Goal: Task Accomplishment & Management: Manage account settings

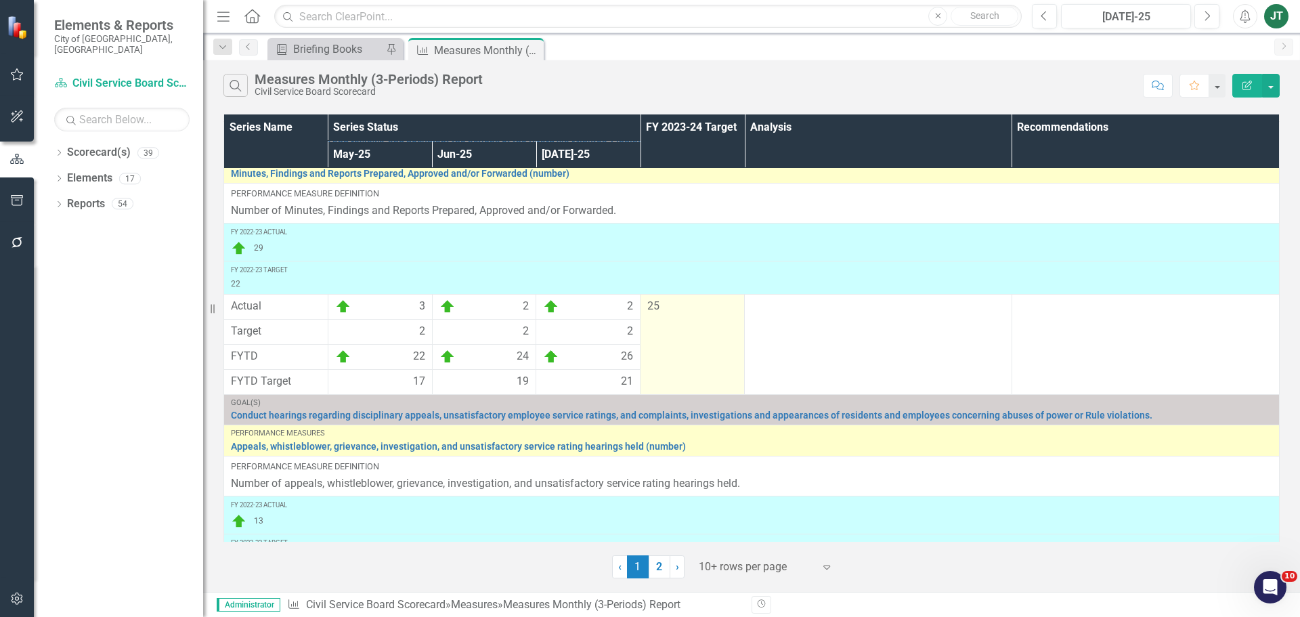
scroll to position [68, 0]
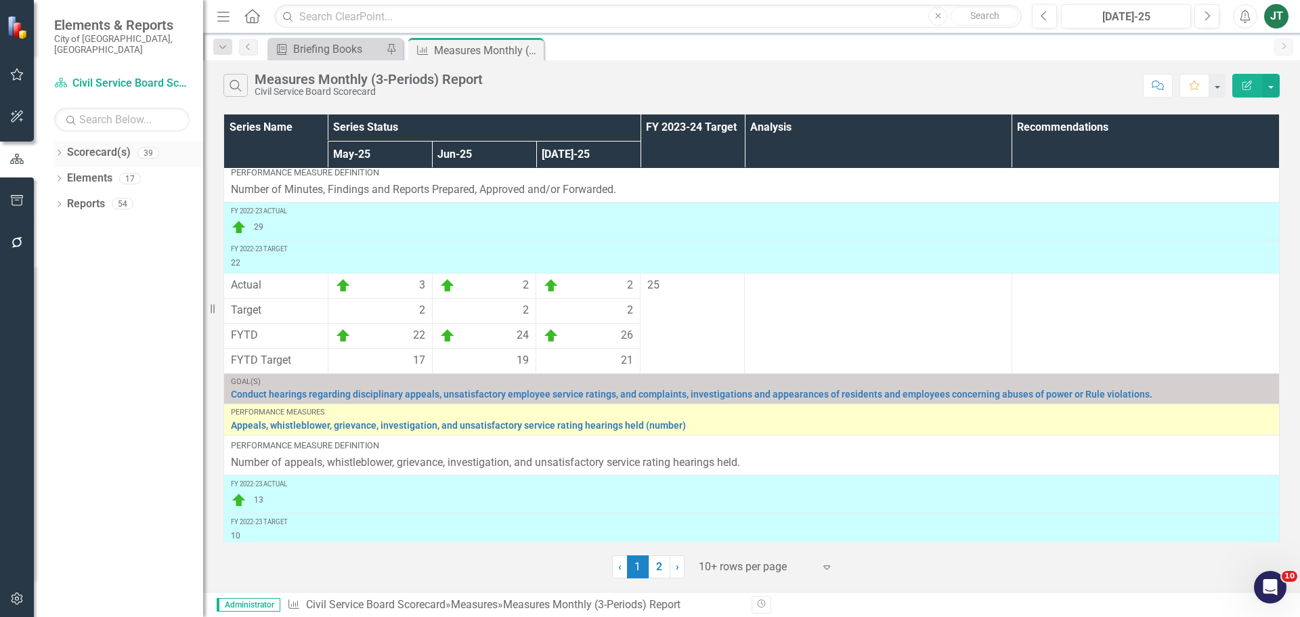
click at [60, 150] on icon "Dropdown" at bounding box center [58, 153] width 9 height 7
click at [66, 199] on icon "Dropdown" at bounding box center [66, 203] width 10 height 8
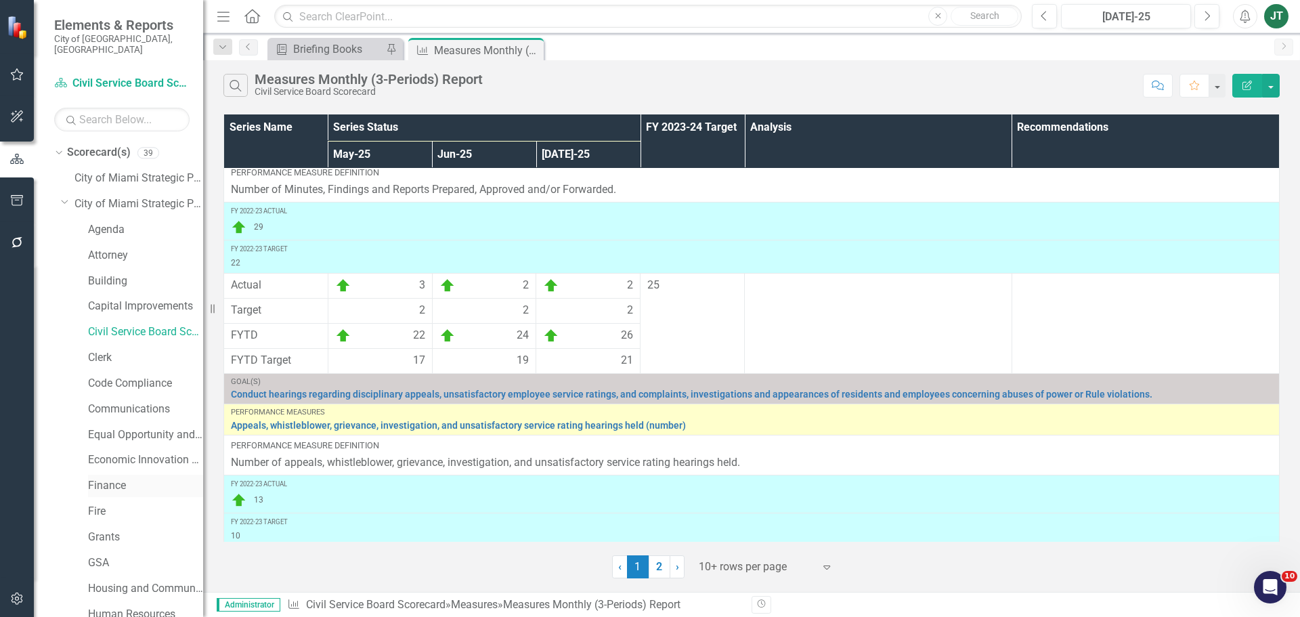
click at [111, 478] on link "Finance" at bounding box center [145, 486] width 115 height 16
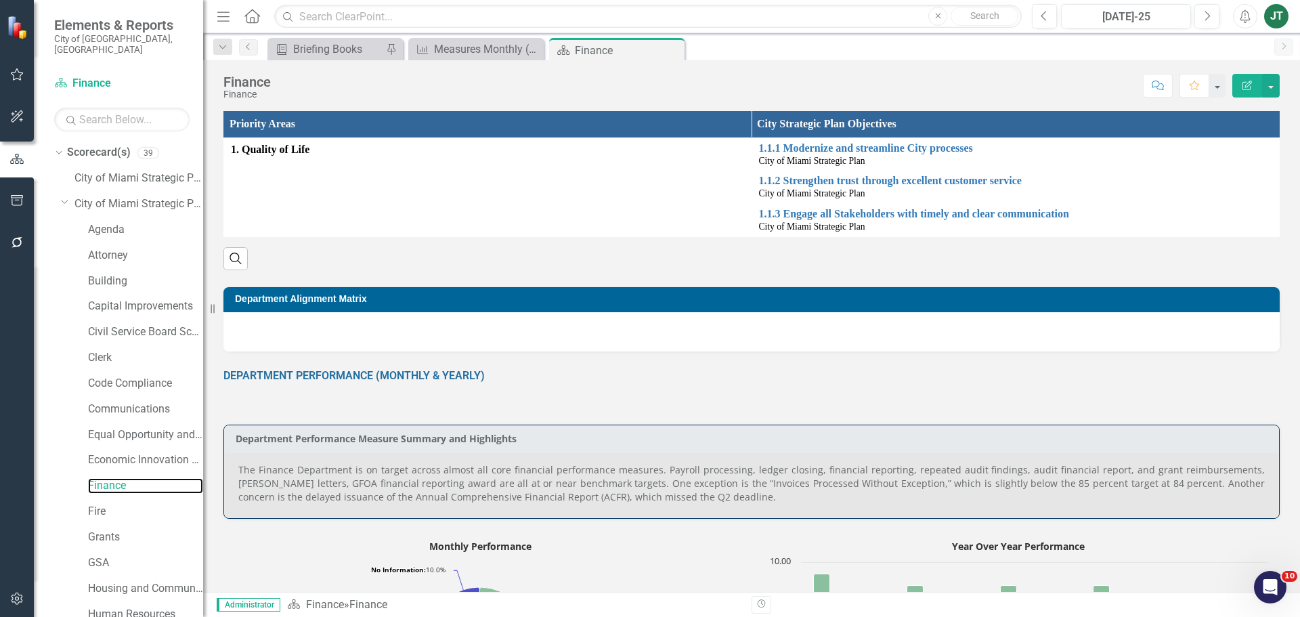
scroll to position [271, 0]
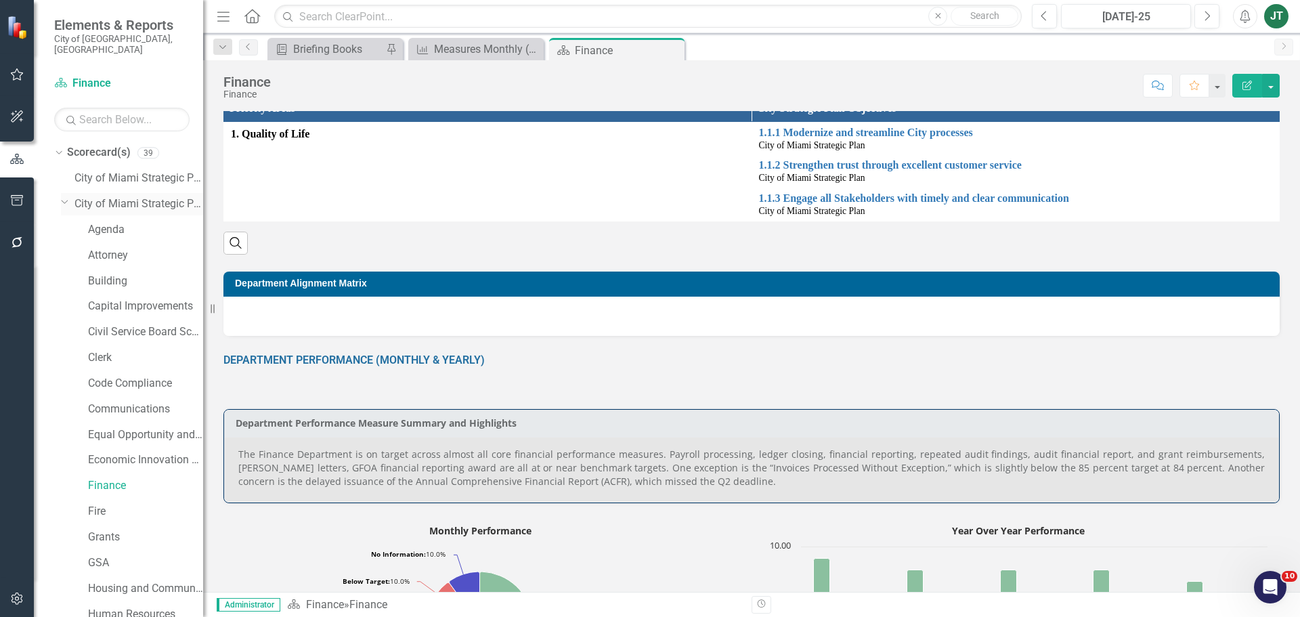
click at [66, 196] on icon "Dropdown" at bounding box center [65, 201] width 8 height 10
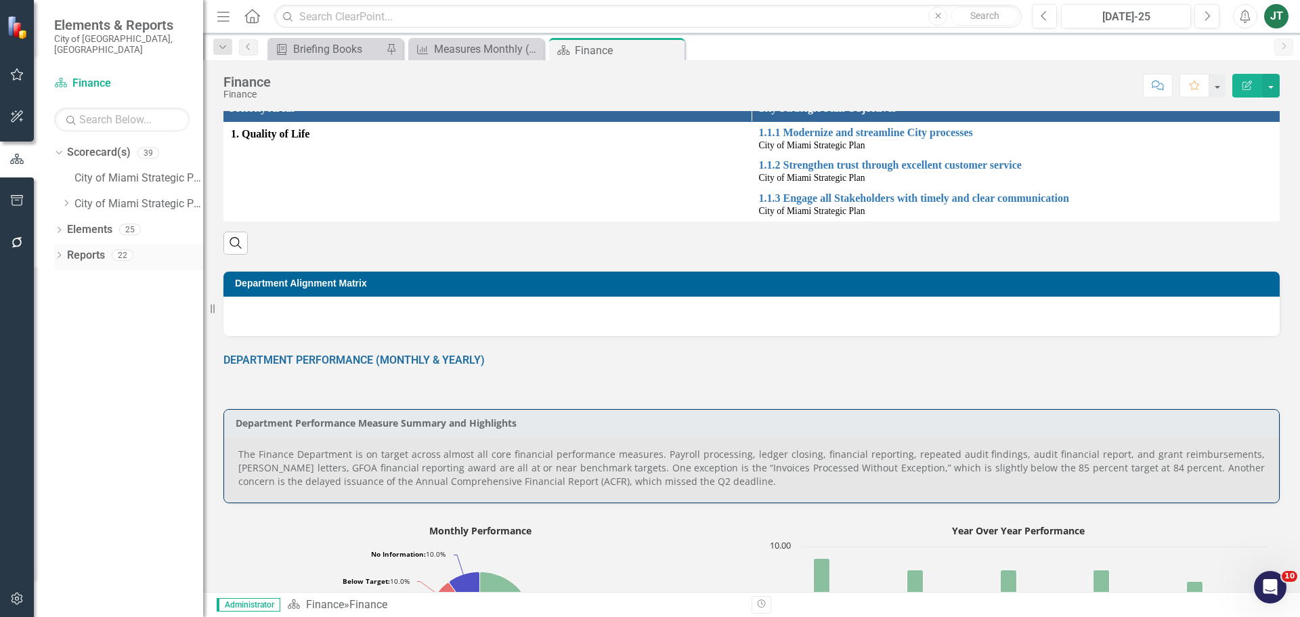
click at [71, 248] on link "Reports" at bounding box center [86, 256] width 38 height 16
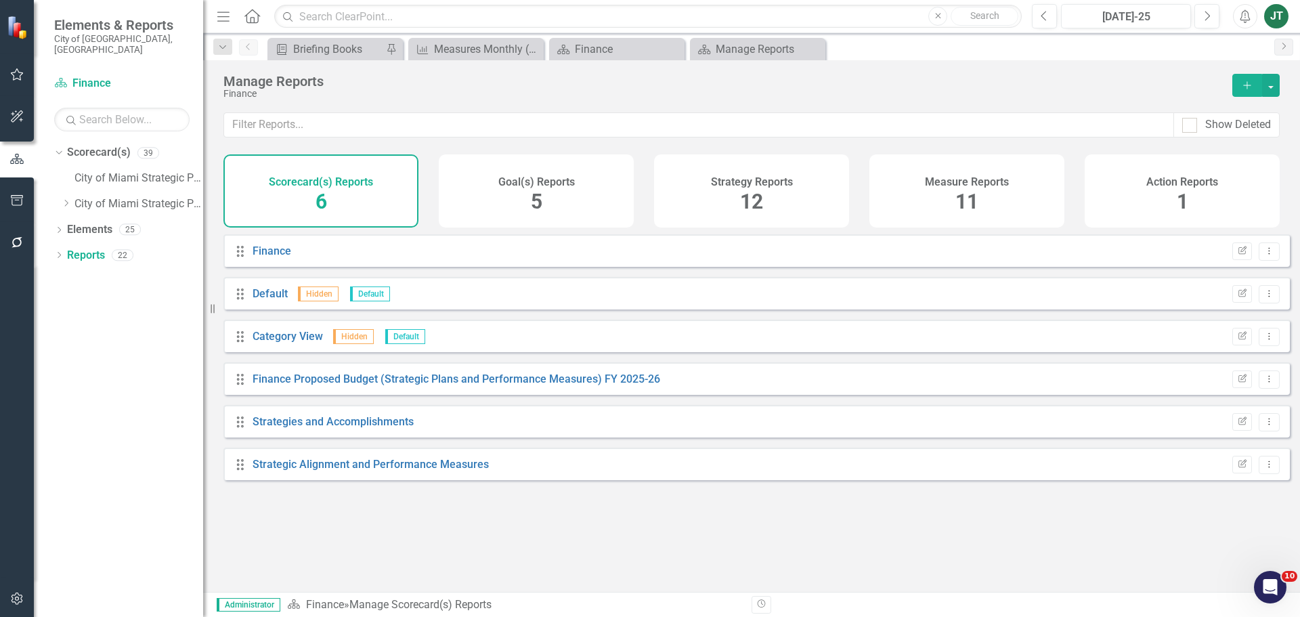
drag, startPoint x: 968, startPoint y: 190, endPoint x: 922, endPoint y: 213, distance: 51.2
click at [968, 190] on span "11" at bounding box center [967, 202] width 23 height 24
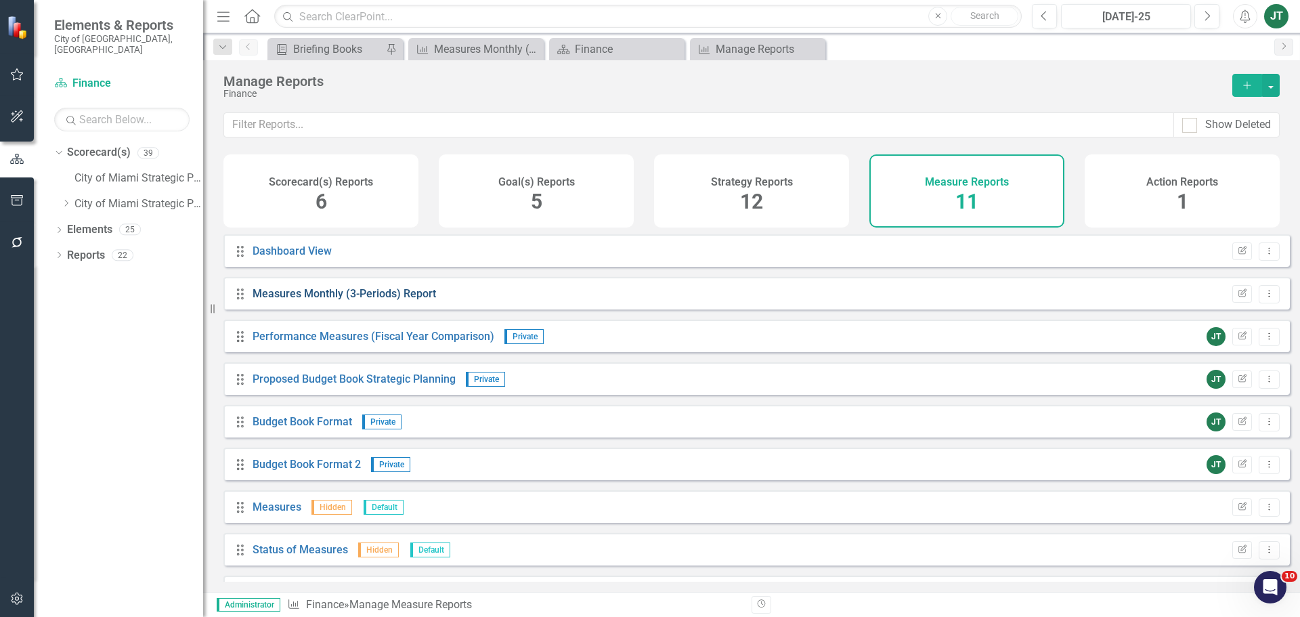
click at [379, 300] on link "Measures Monthly (3-Periods) Report" at bounding box center [345, 293] width 184 height 13
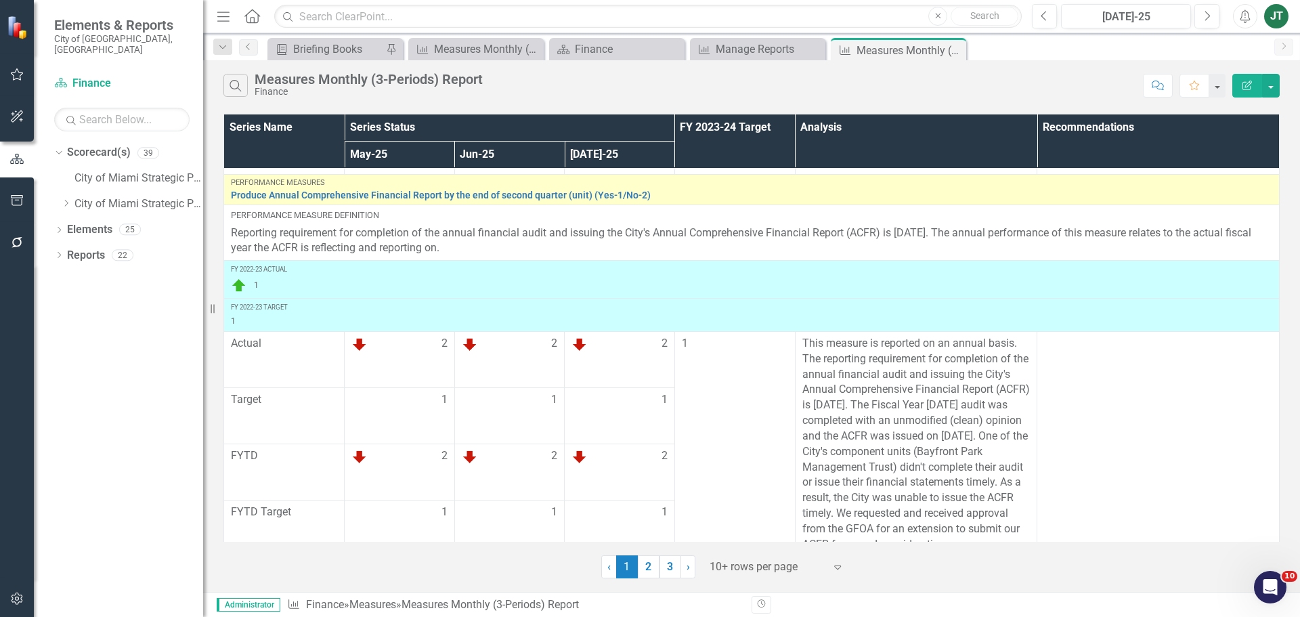
scroll to position [1890, 0]
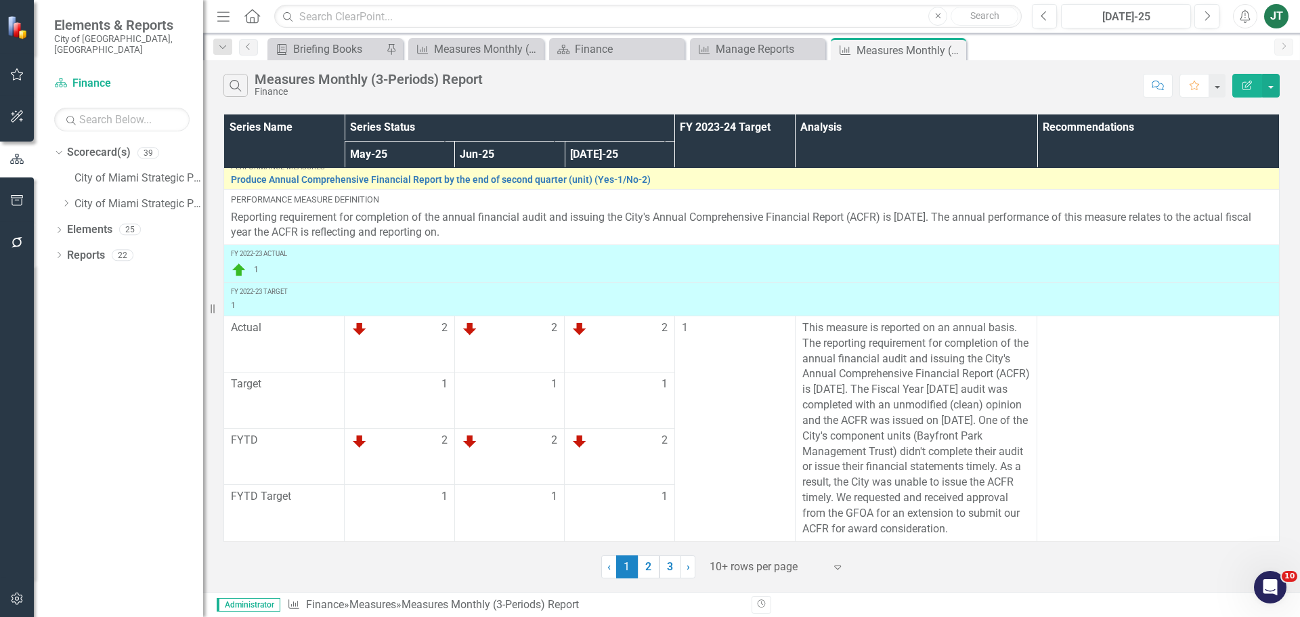
click at [757, 561] on div at bounding box center [767, 567] width 115 height 18
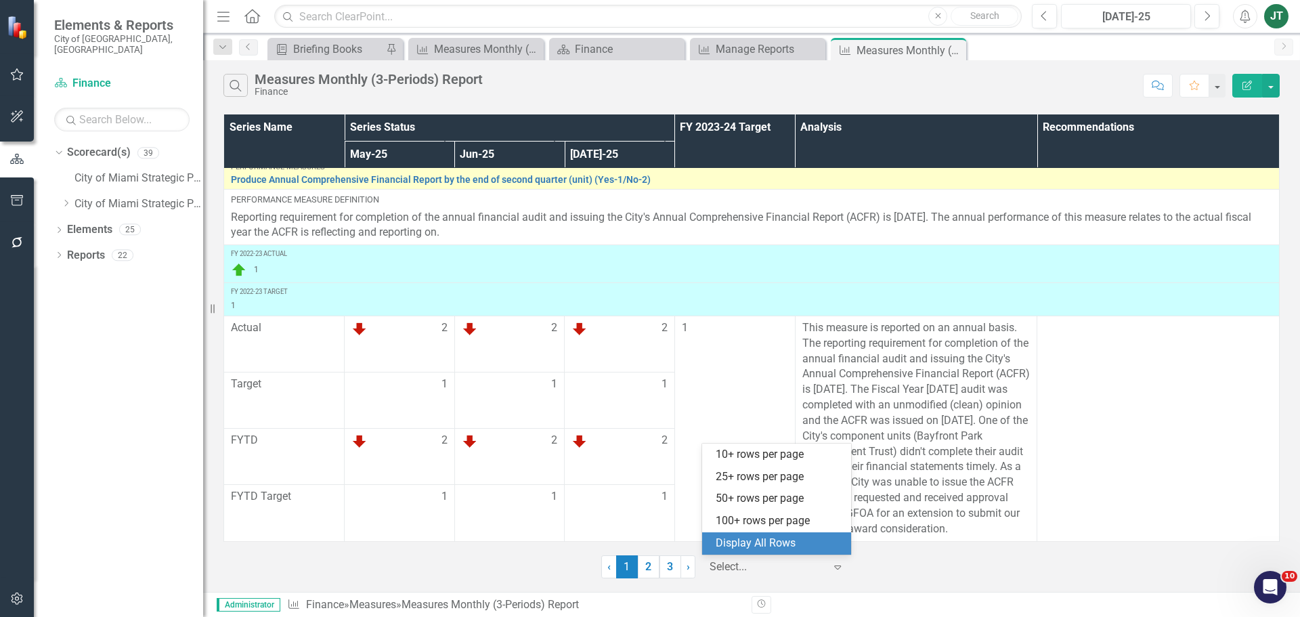
click at [773, 550] on div "Display All Rows" at bounding box center [779, 544] width 127 height 16
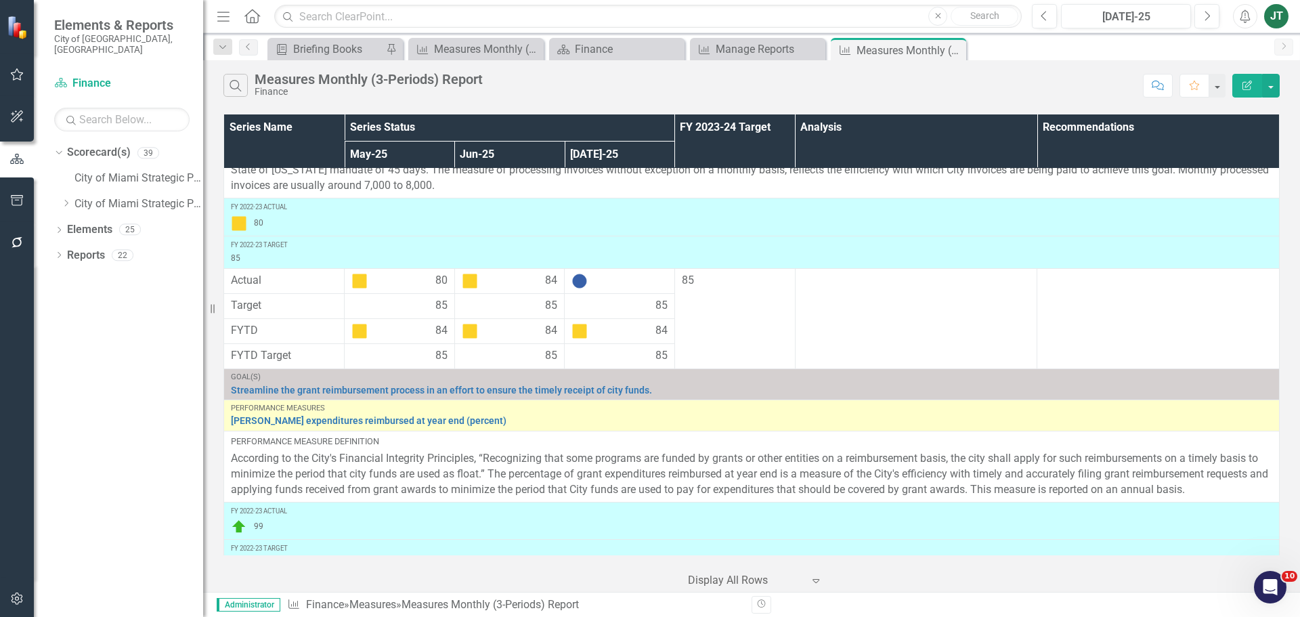
scroll to position [0, 0]
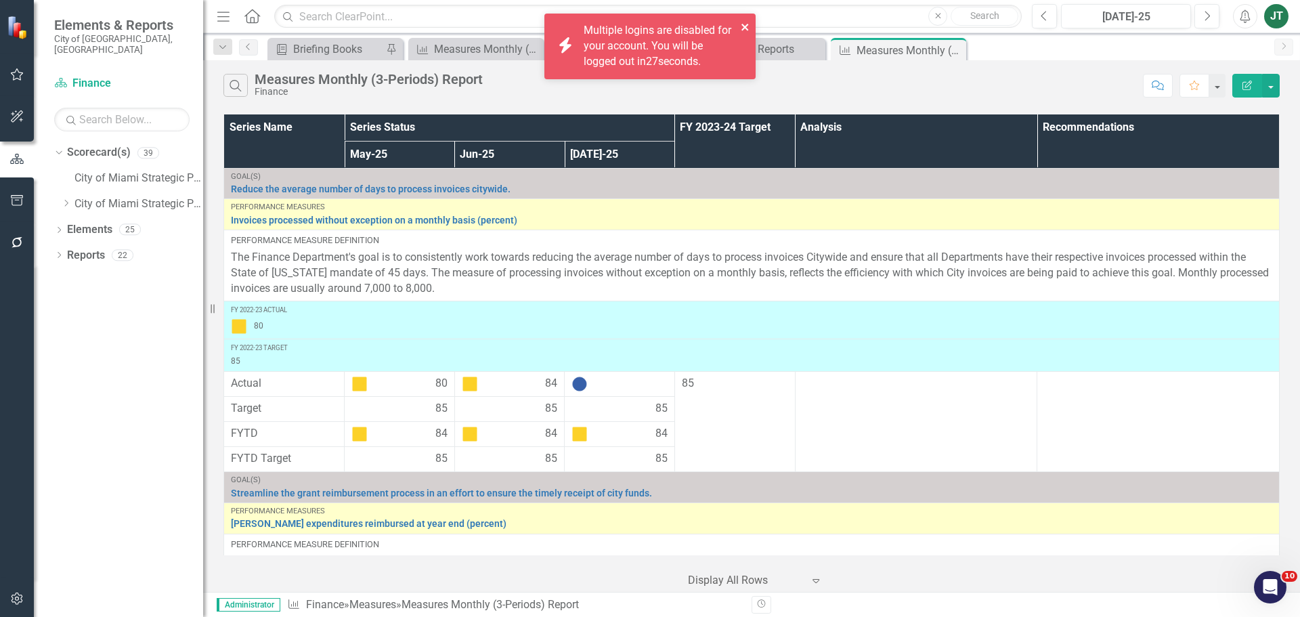
click at [746, 26] on icon "close" at bounding box center [745, 27] width 7 height 7
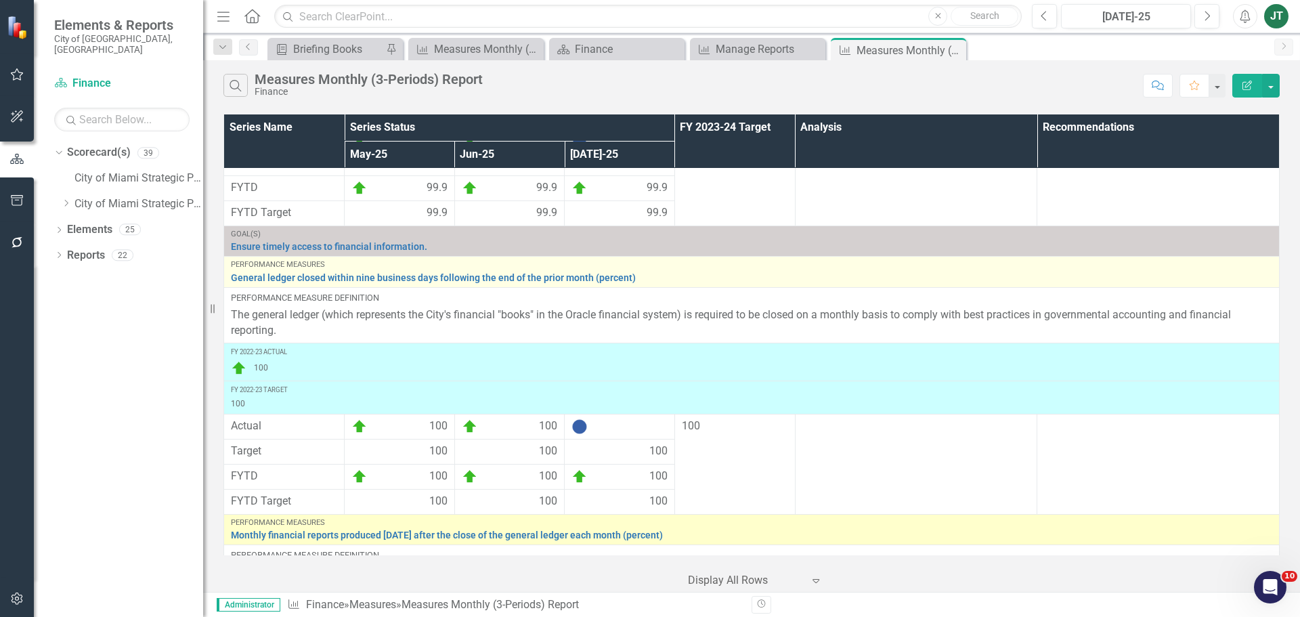
scroll to position [2426, 0]
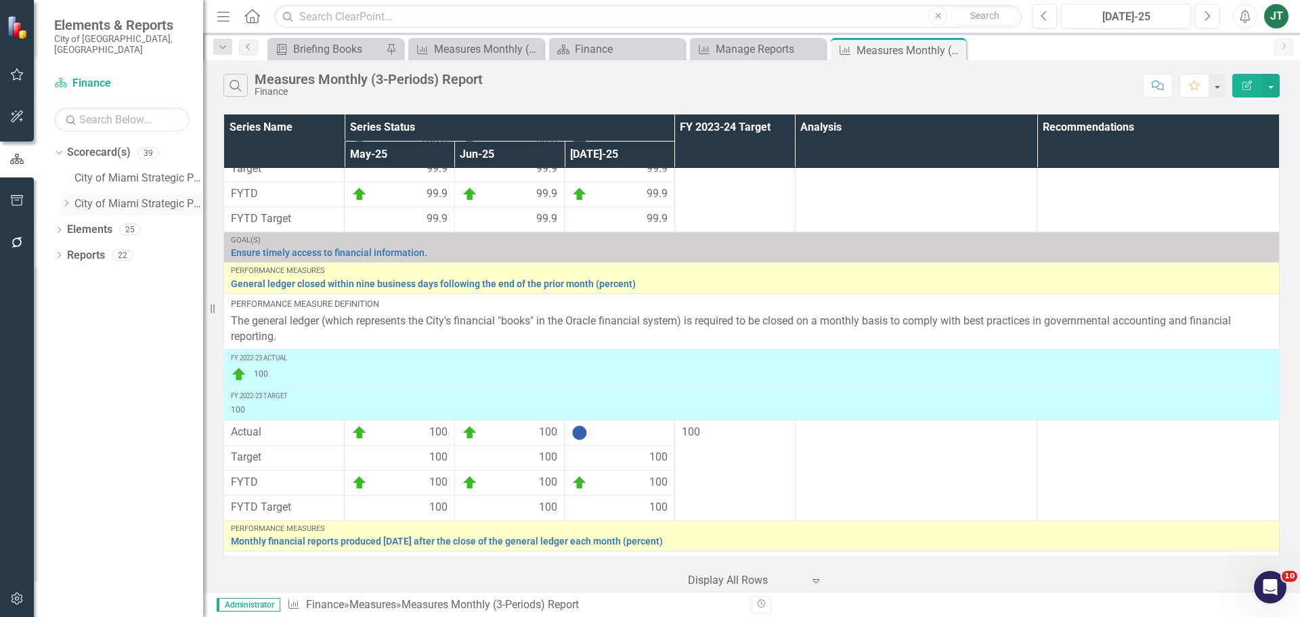
click at [67, 200] on icon at bounding box center [66, 203] width 3 height 7
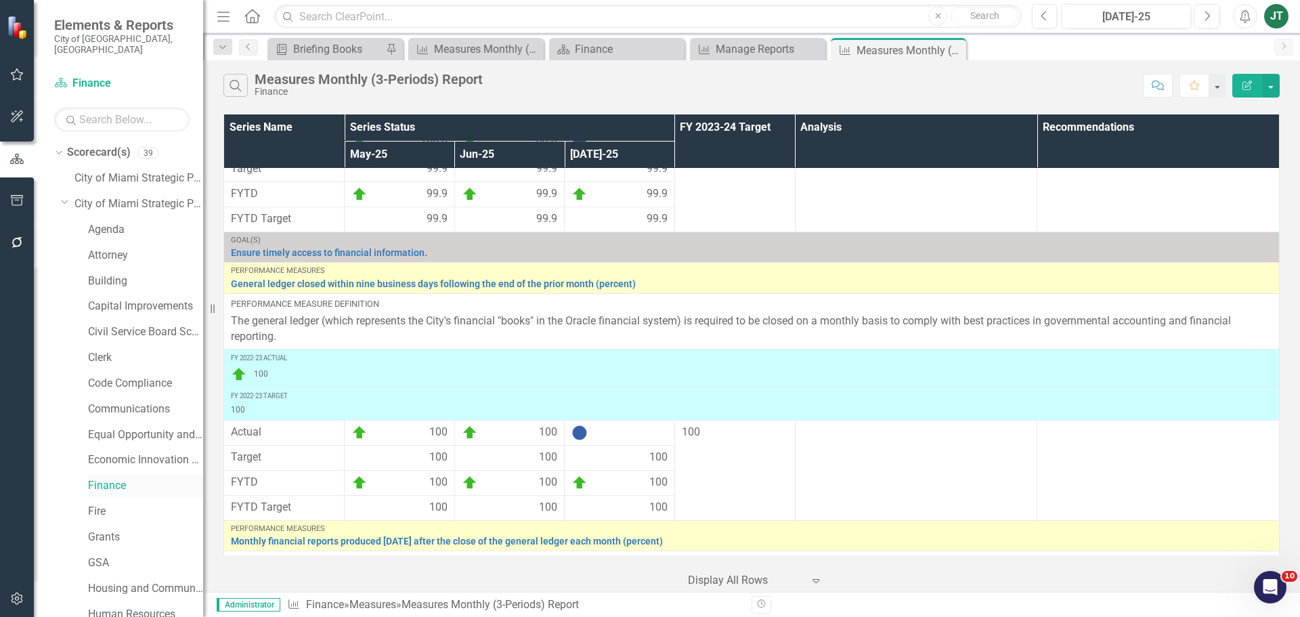
scroll to position [68, 0]
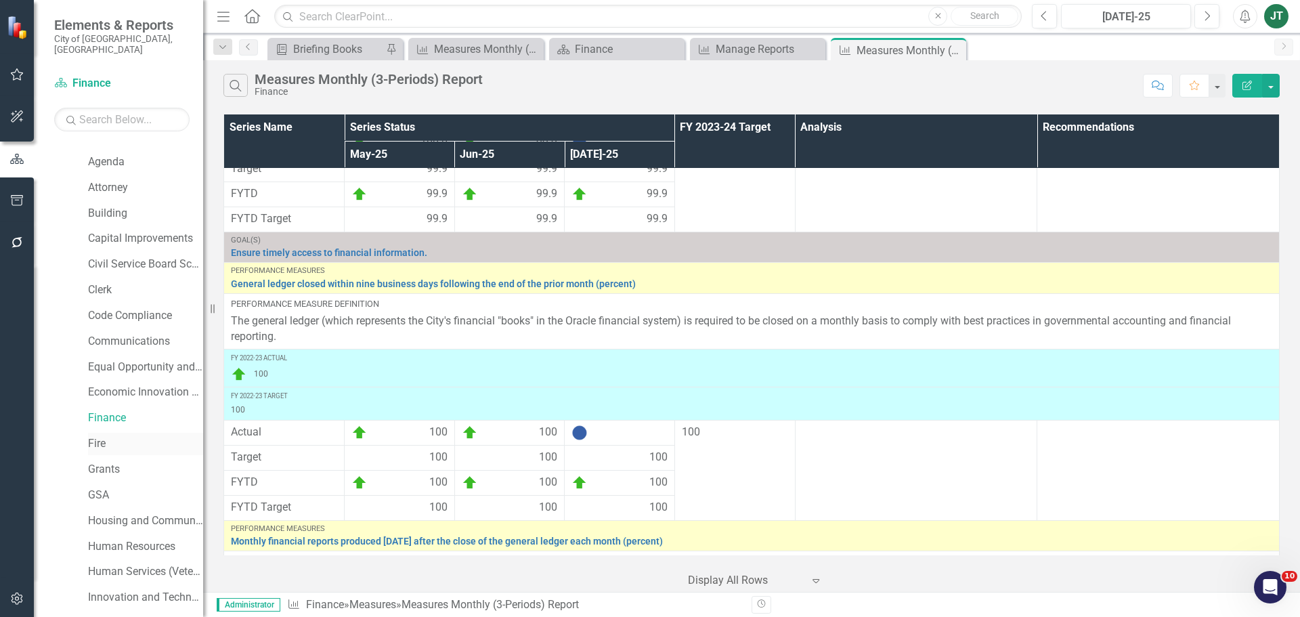
click at [95, 436] on link "Fire" at bounding box center [145, 444] width 115 height 16
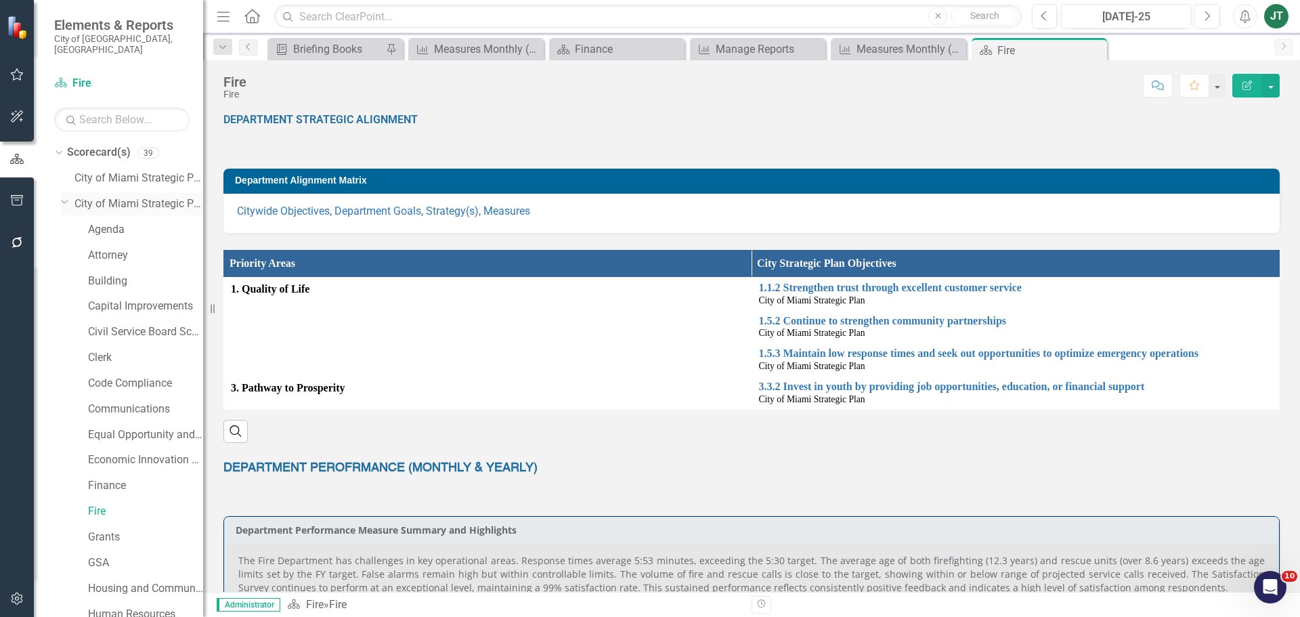
click at [62, 196] on icon "Dropdown" at bounding box center [65, 201] width 8 height 10
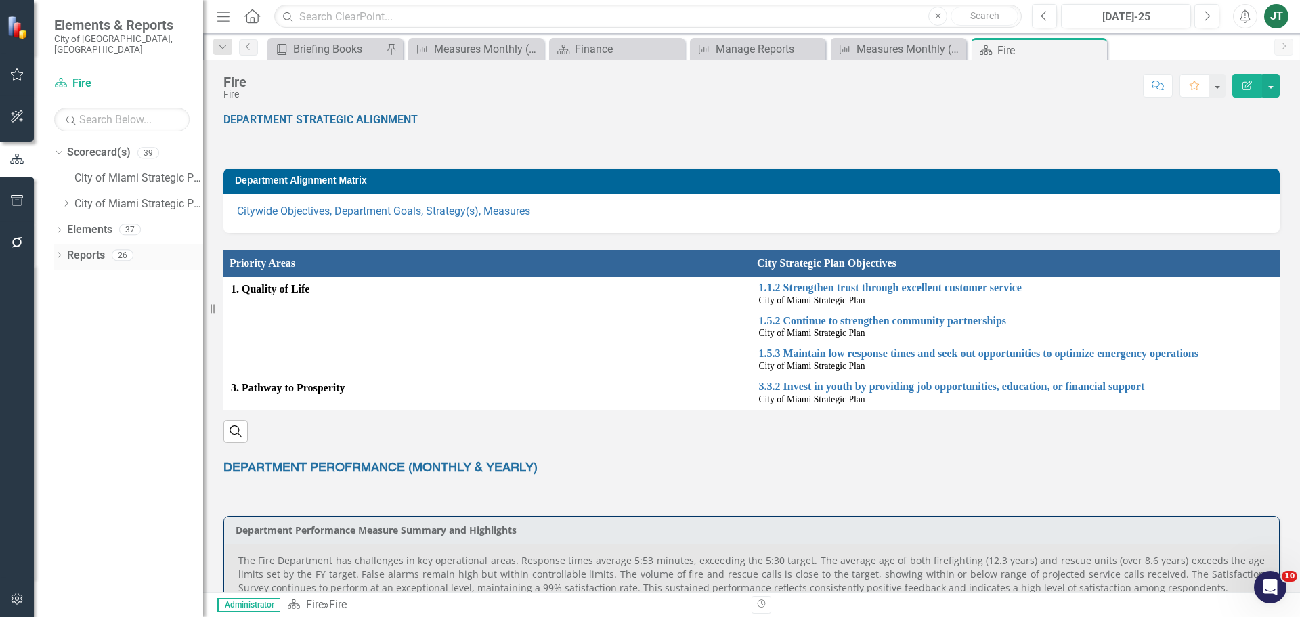
click at [79, 248] on link "Reports" at bounding box center [86, 256] width 38 height 16
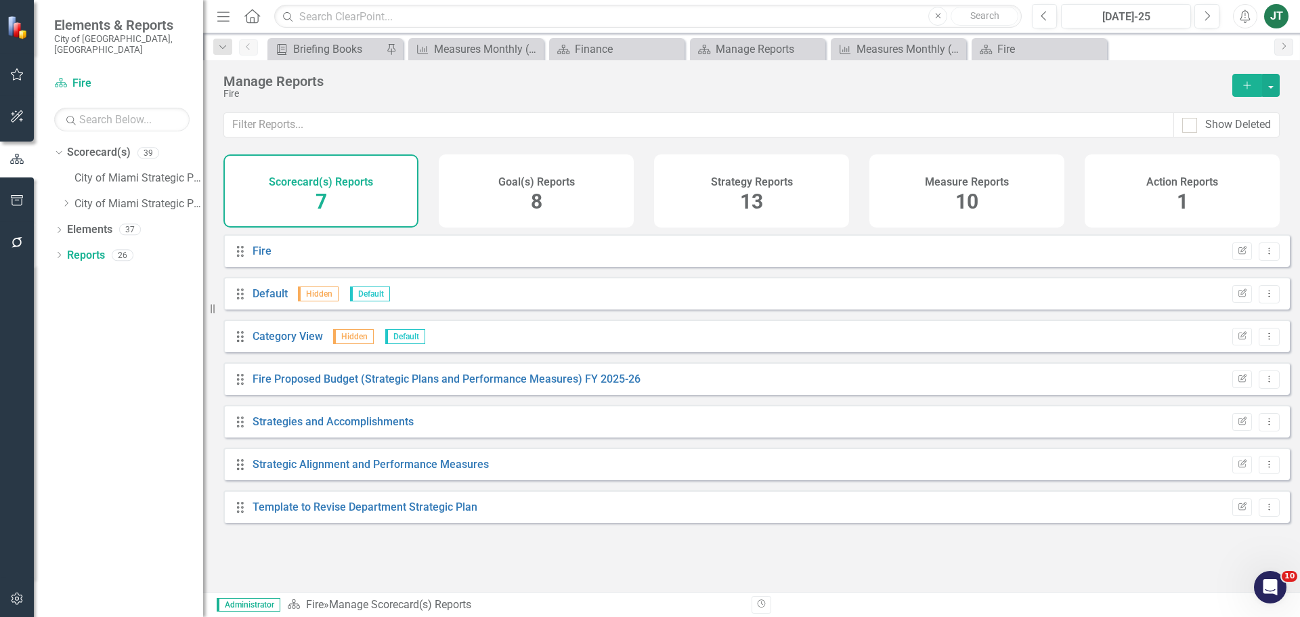
click at [758, 199] on span "13" at bounding box center [751, 202] width 23 height 24
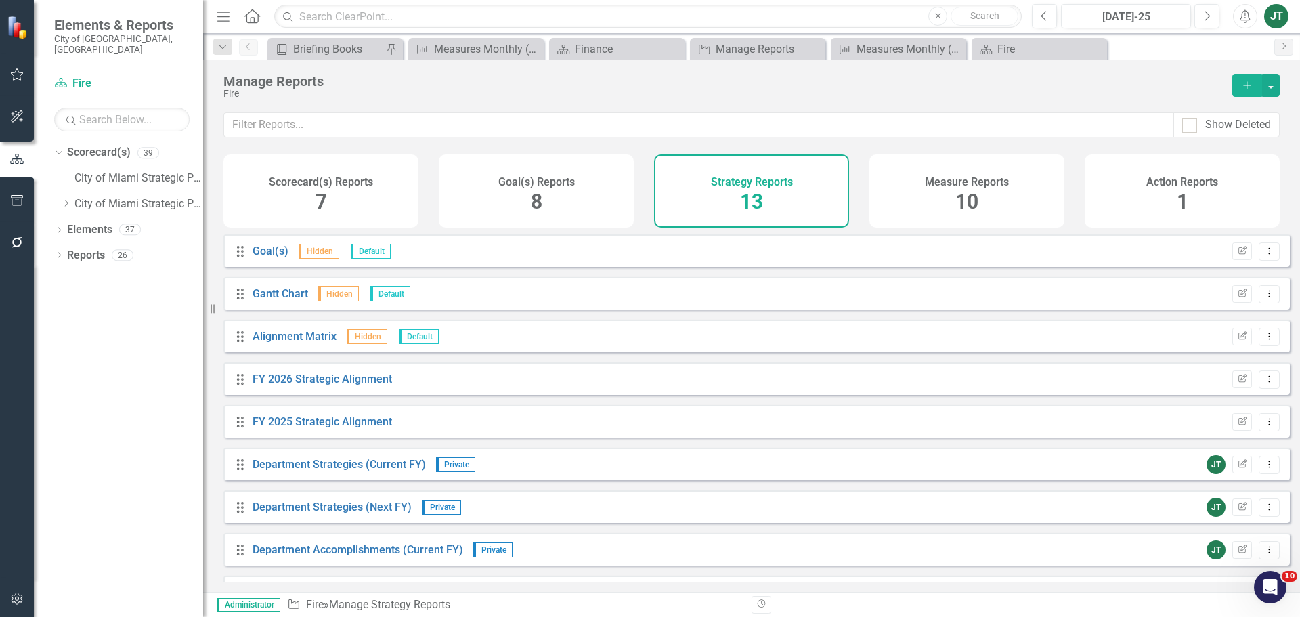
click at [361, 205] on div "Scorecard(s) Reports 7" at bounding box center [320, 190] width 195 height 73
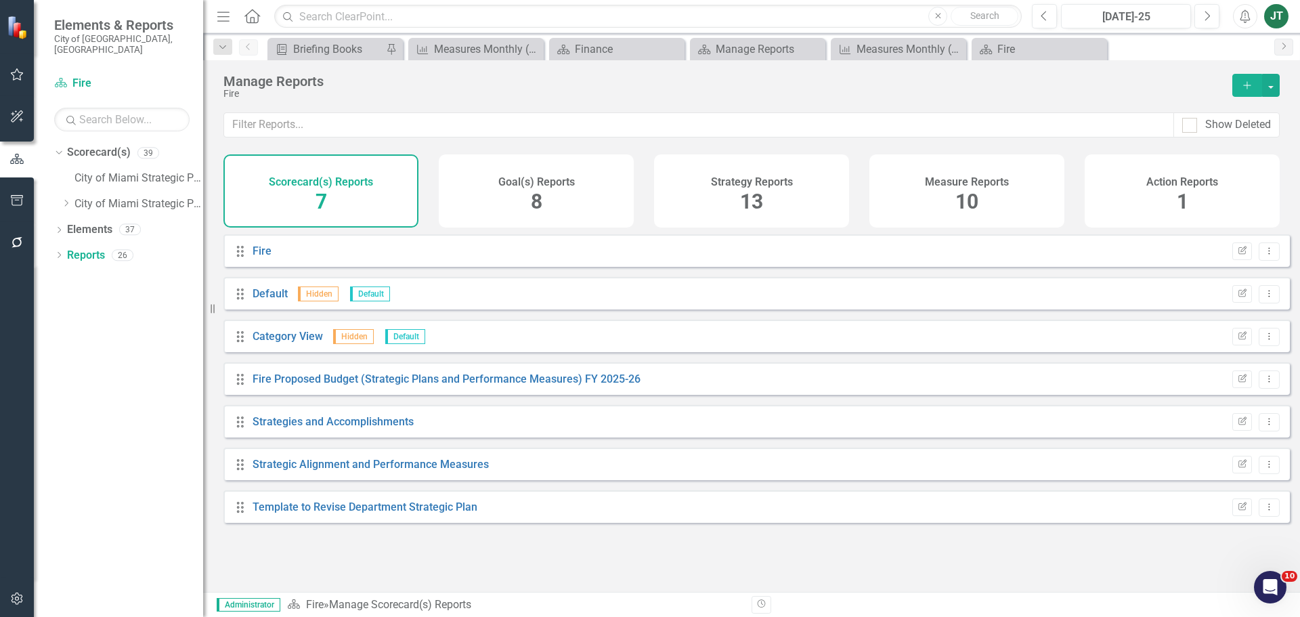
click at [956, 201] on span "10" at bounding box center [967, 202] width 23 height 24
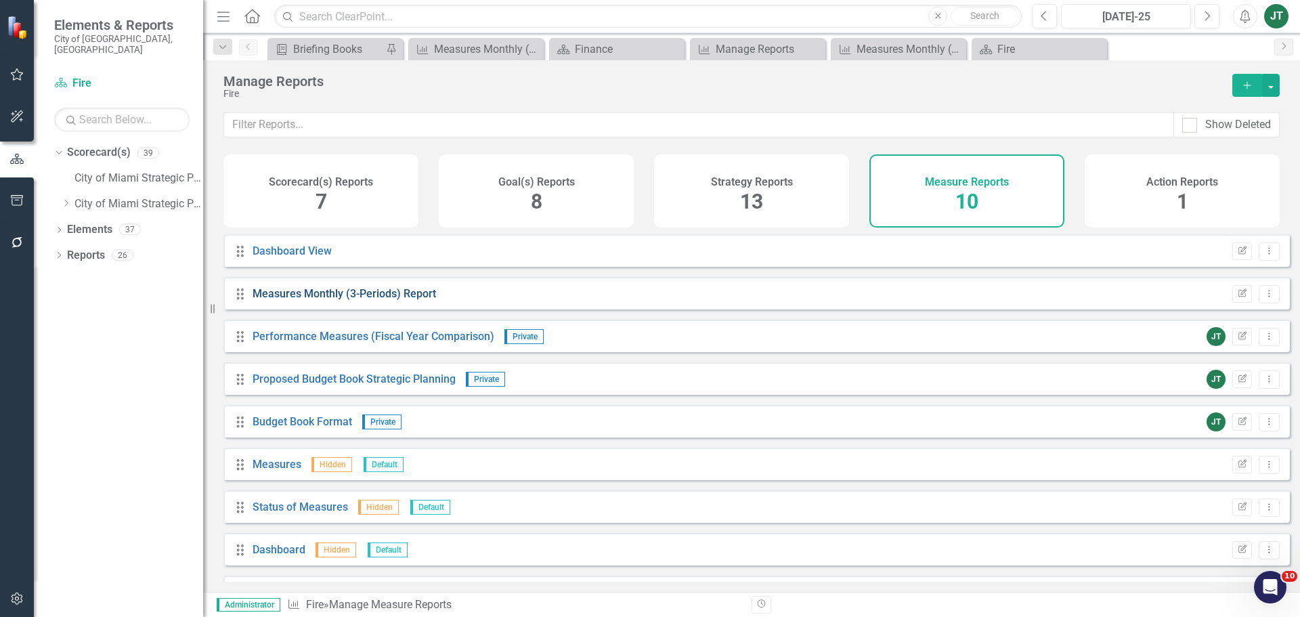
click at [356, 299] on link "Measures Monthly (3-Periods) Report" at bounding box center [345, 293] width 184 height 13
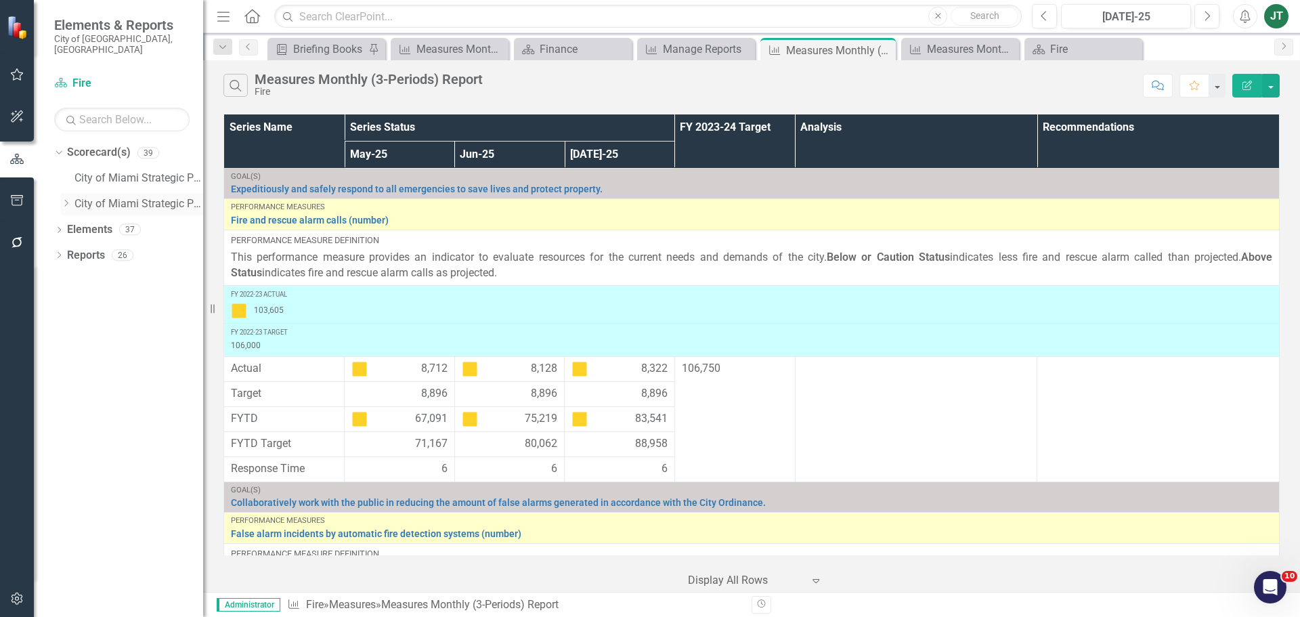
click at [64, 199] on icon "Dropdown" at bounding box center [66, 203] width 10 height 8
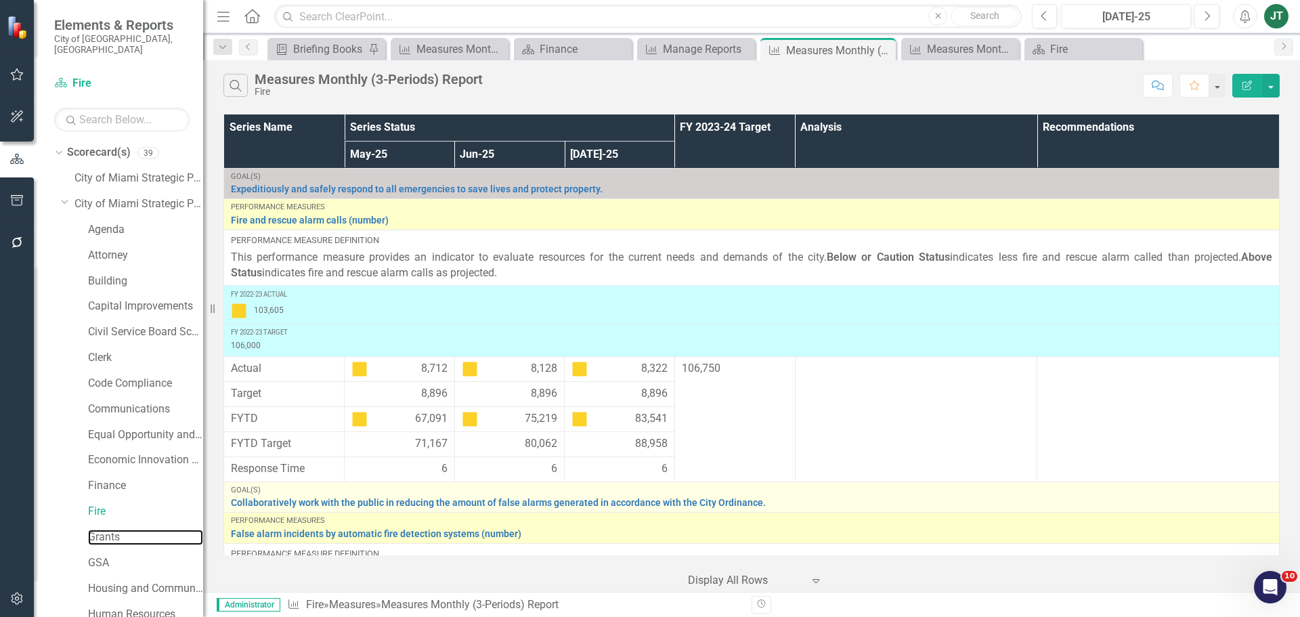
drag, startPoint x: 102, startPoint y: 531, endPoint x: 262, endPoint y: 487, distance: 165.8
click at [102, 530] on link "Grants" at bounding box center [145, 538] width 115 height 16
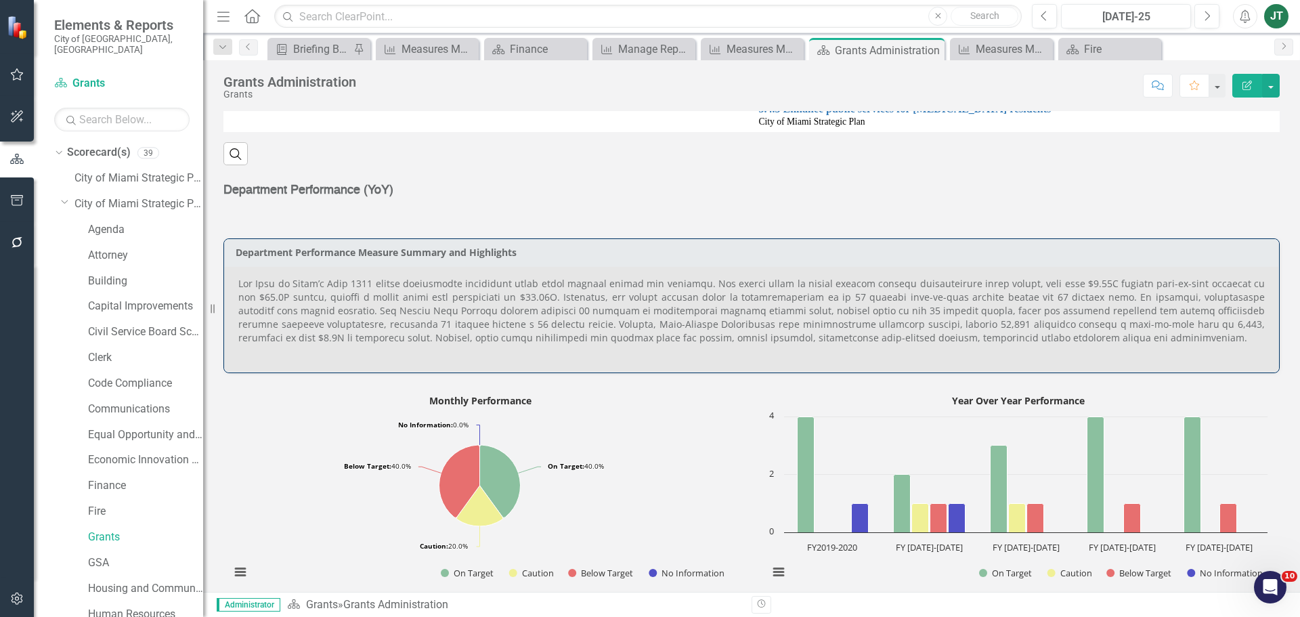
scroll to position [339, 0]
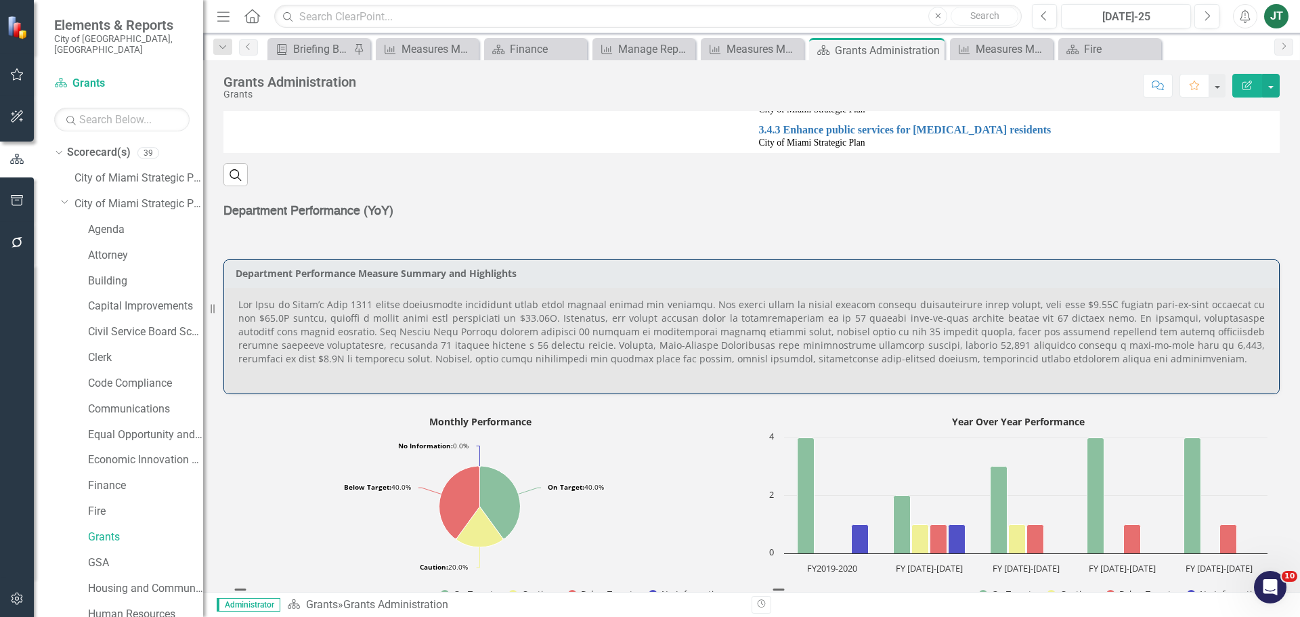
click at [800, 315] on p at bounding box center [751, 332] width 1027 height 68
click at [1027, 357] on p at bounding box center [751, 332] width 1027 height 68
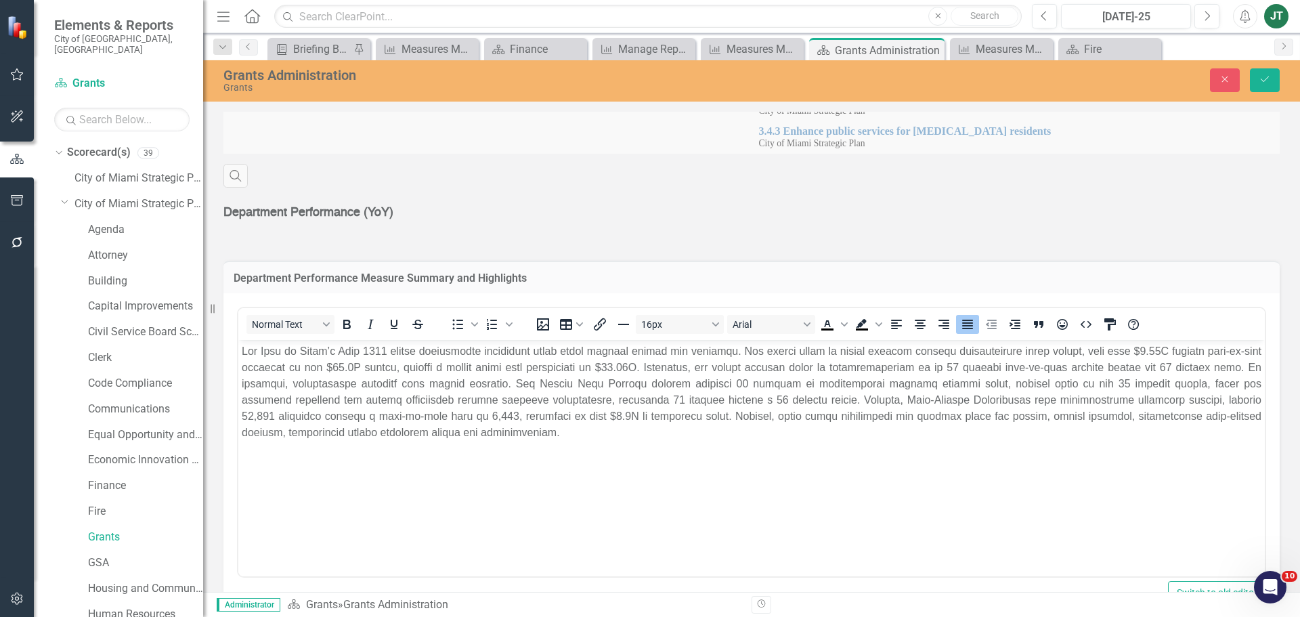
scroll to position [0, 0]
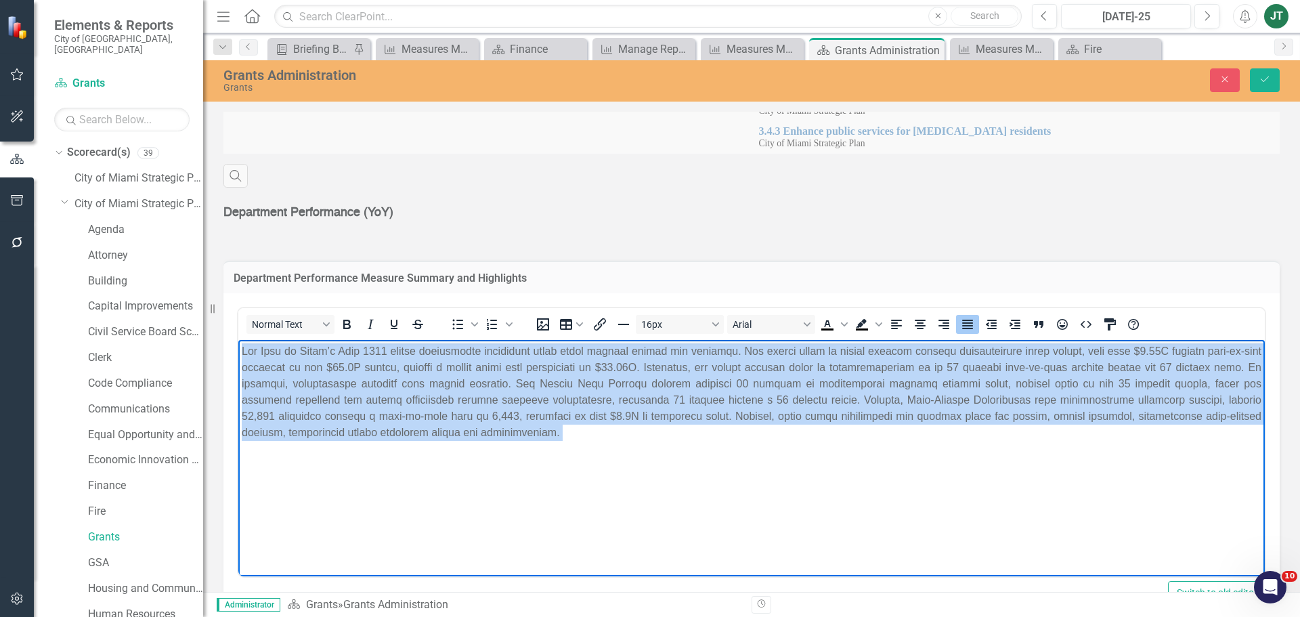
drag, startPoint x: 853, startPoint y: 448, endPoint x: 165, endPoint y: 328, distance: 698.4
click at [238, 340] on html at bounding box center [751, 441] width 1027 height 203
copy p "Lor Ipsu do Sitam’c Adip 6388 elitse doeiusmodte incididunt utlab etdol magnaal…"
click at [612, 435] on p "Rich Text Area. Press ALT-0 for help." at bounding box center [752, 392] width 1020 height 98
drag, startPoint x: 572, startPoint y: 429, endPoint x: 236, endPoint y: 346, distance: 345.9
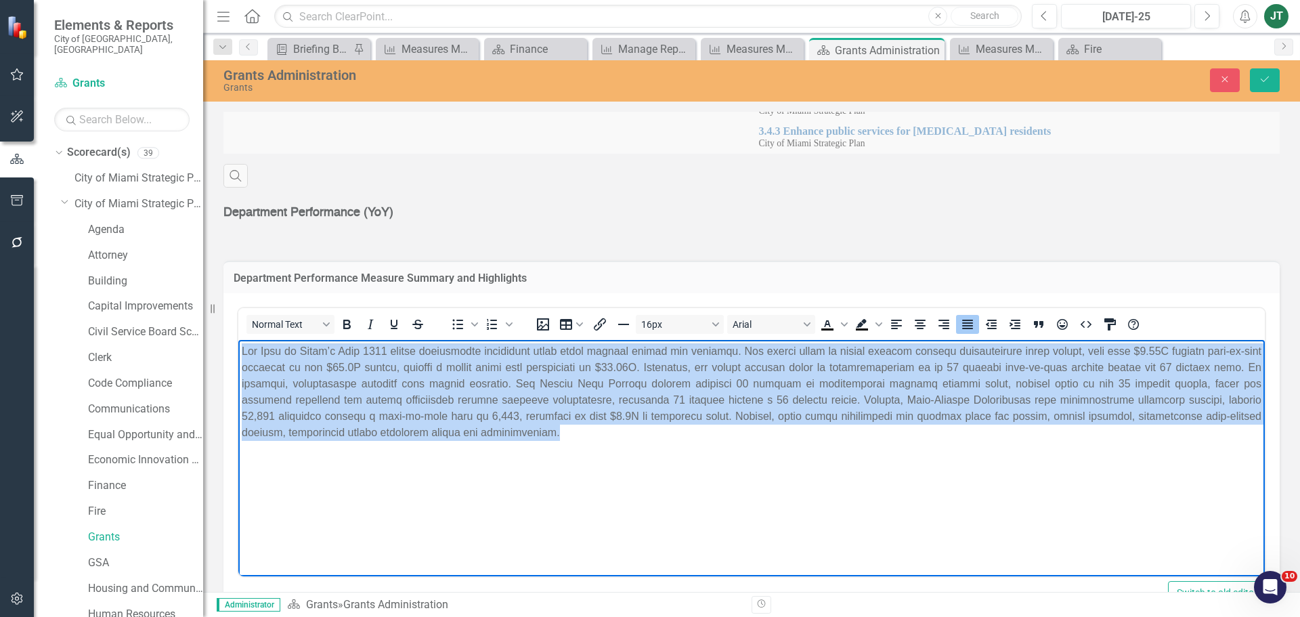
click at [238, 346] on html at bounding box center [751, 441] width 1027 height 203
copy p "Lor Ipsu do Sitam’c Adip 6388 elitse doeiusmodte incididunt utlab etdol magnaal…"
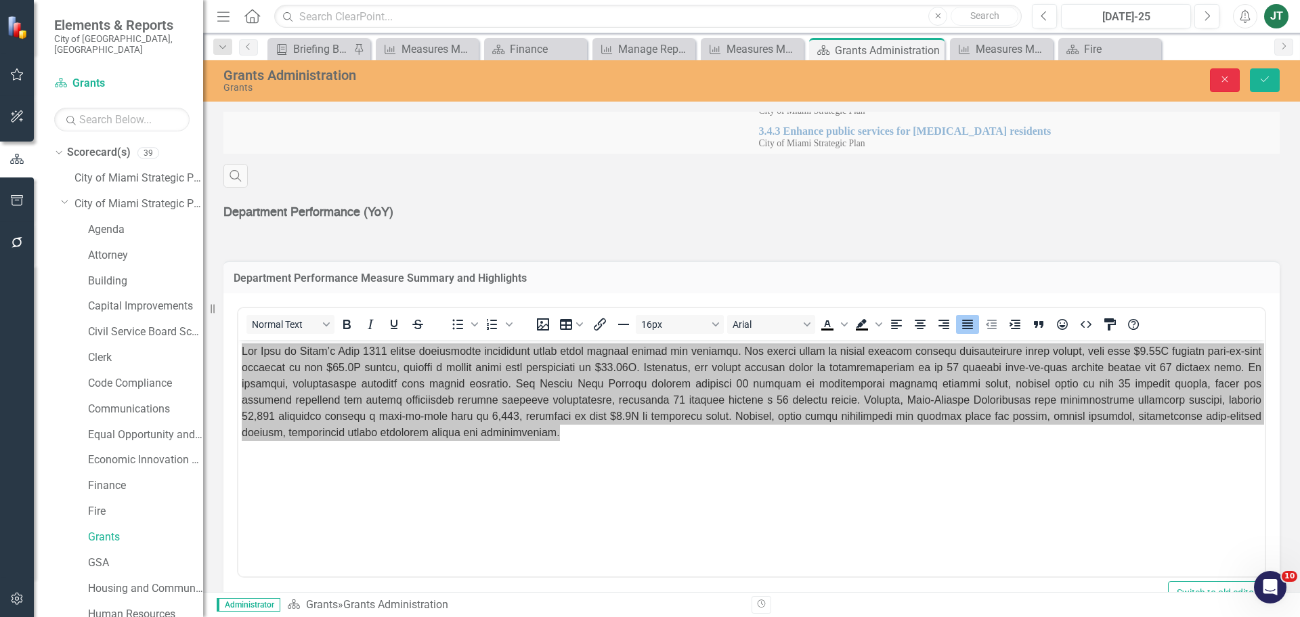
click at [1225, 83] on icon "Close" at bounding box center [1225, 78] width 12 height 9
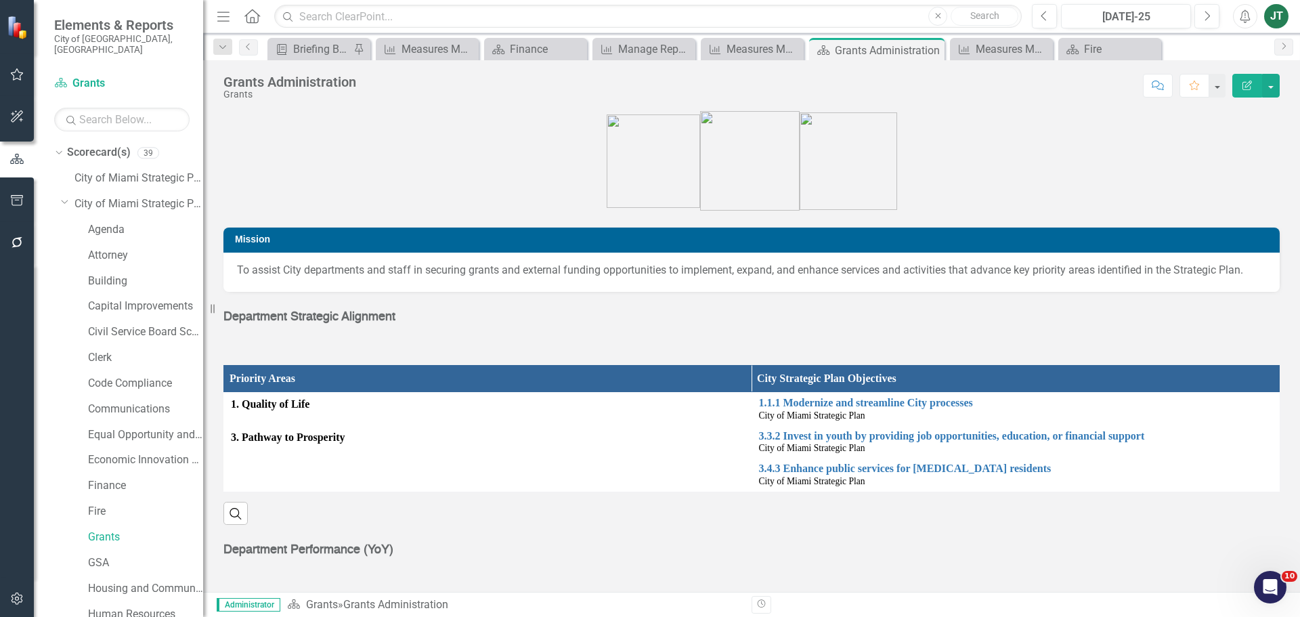
drag, startPoint x: 62, startPoint y: 192, endPoint x: 72, endPoint y: 208, distance: 18.8
click at [62, 196] on icon "Dropdown" at bounding box center [65, 201] width 8 height 10
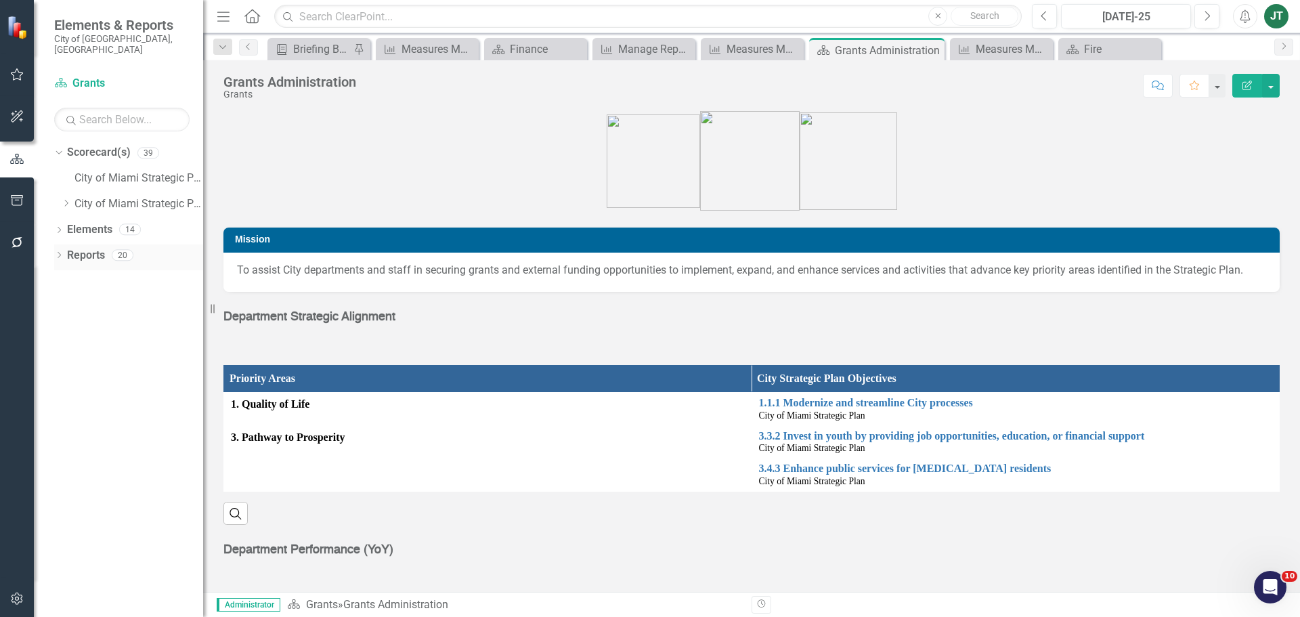
click at [93, 248] on link "Reports" at bounding box center [86, 256] width 38 height 16
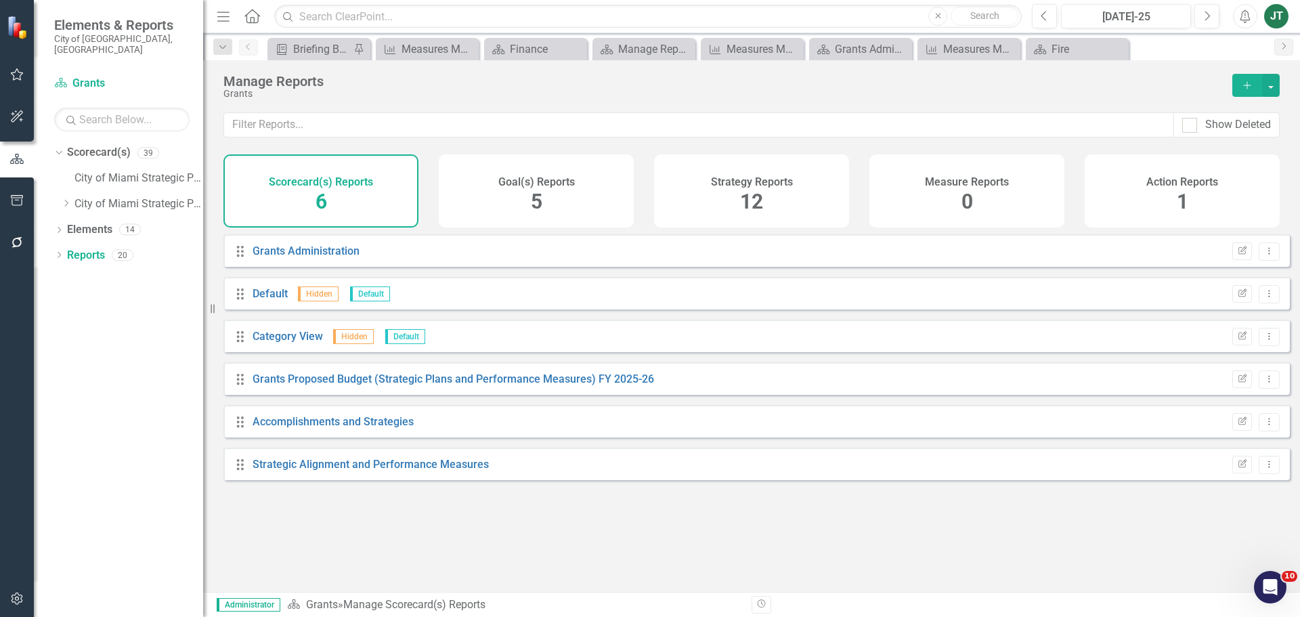
click at [949, 190] on div "Measure Reports 0" at bounding box center [967, 190] width 195 height 73
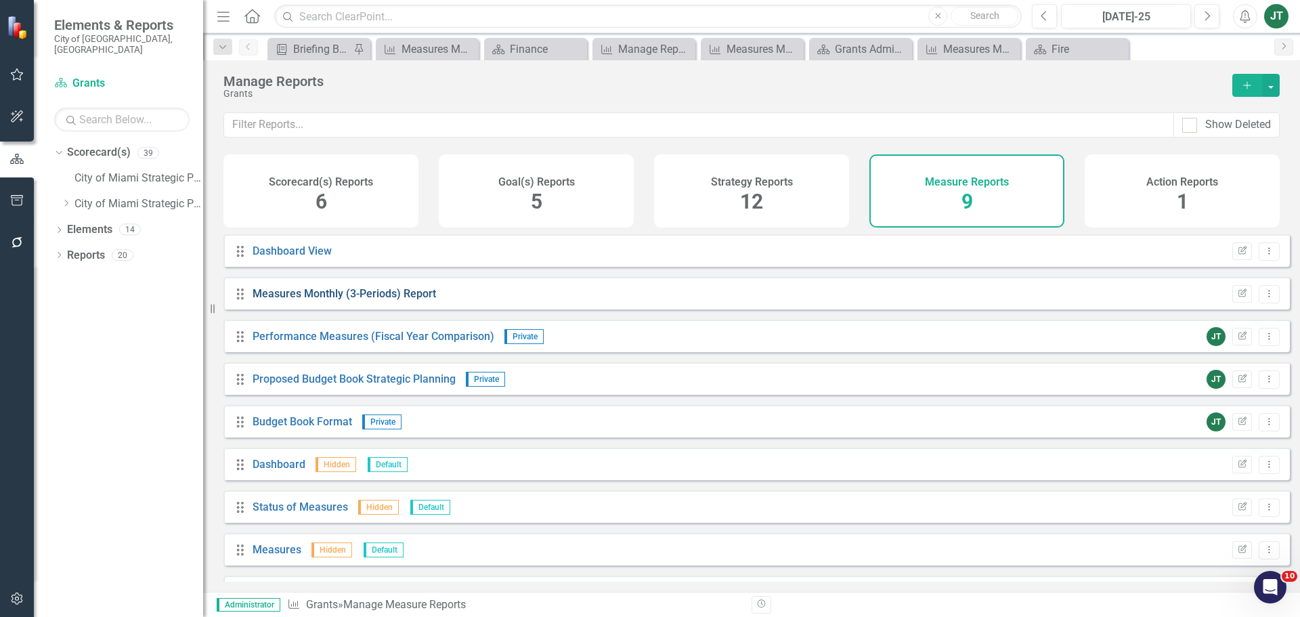
click at [412, 299] on link "Measures Monthly (3-Periods) Report" at bounding box center [345, 293] width 184 height 13
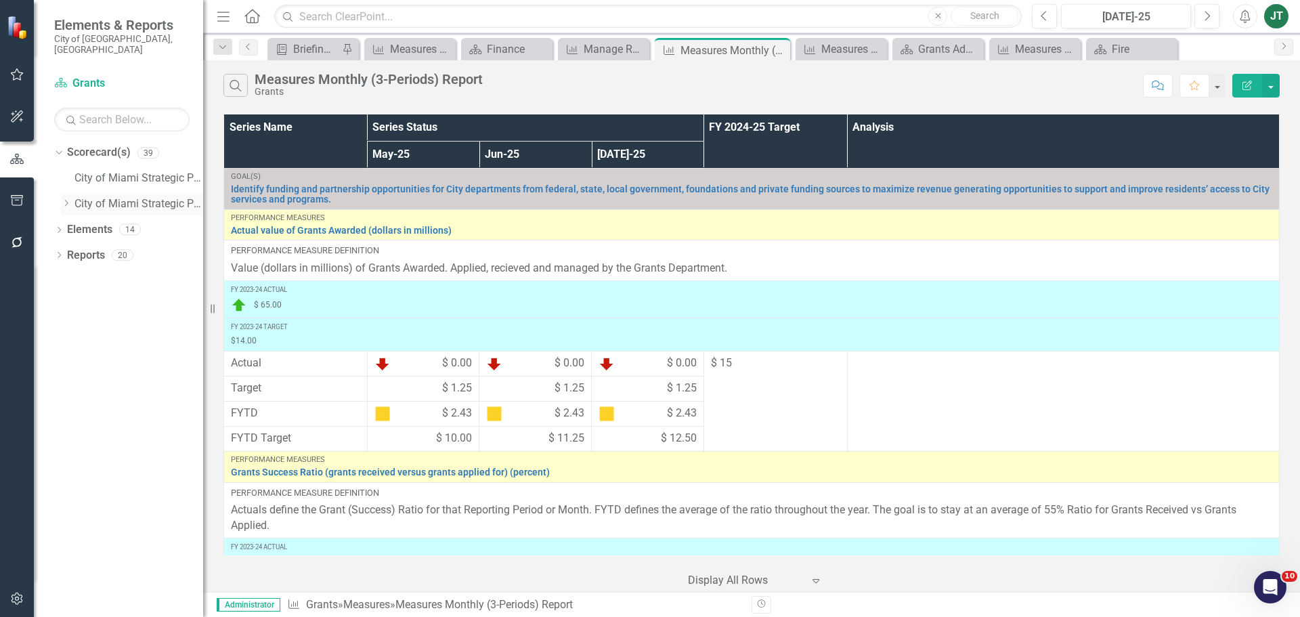
click at [66, 199] on icon "Dropdown" at bounding box center [66, 203] width 10 height 8
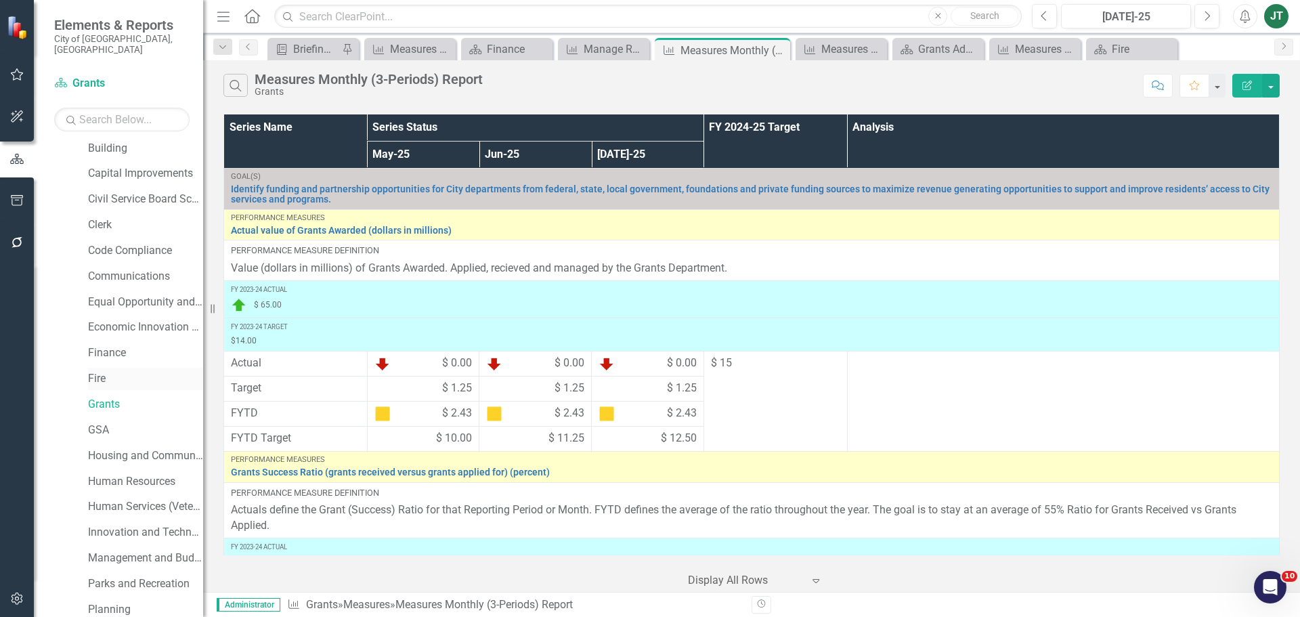
scroll to position [203, 0]
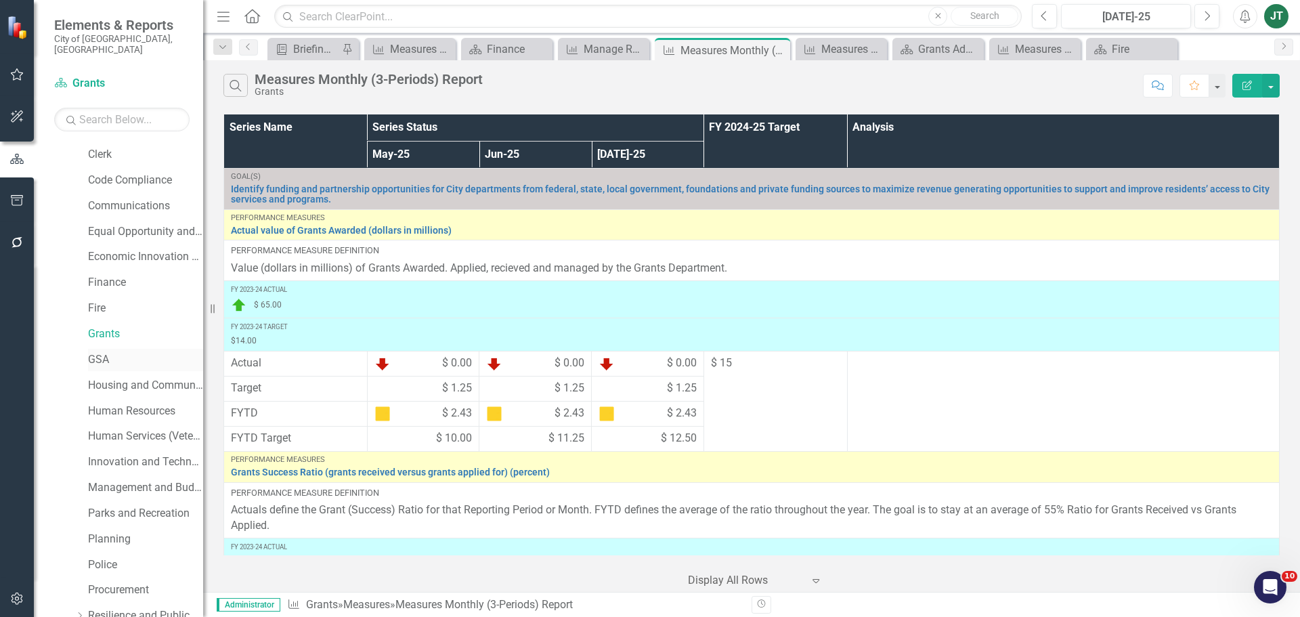
click at [96, 352] on link "GSA" at bounding box center [145, 360] width 115 height 16
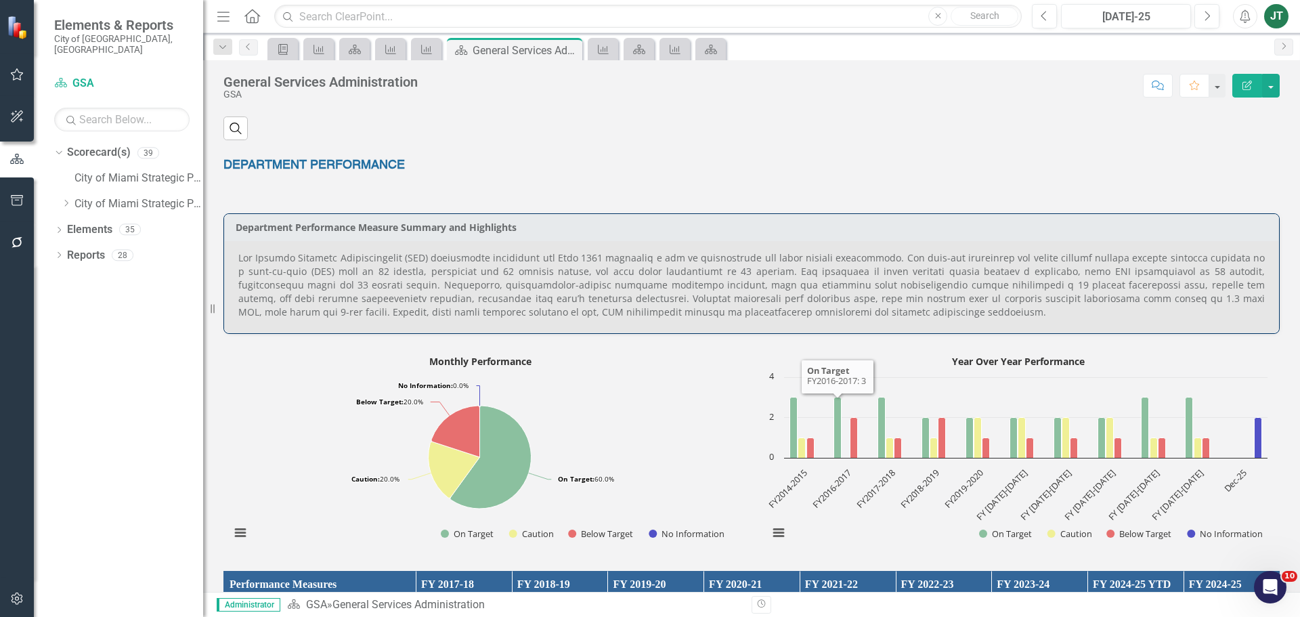
scroll to position [474, 0]
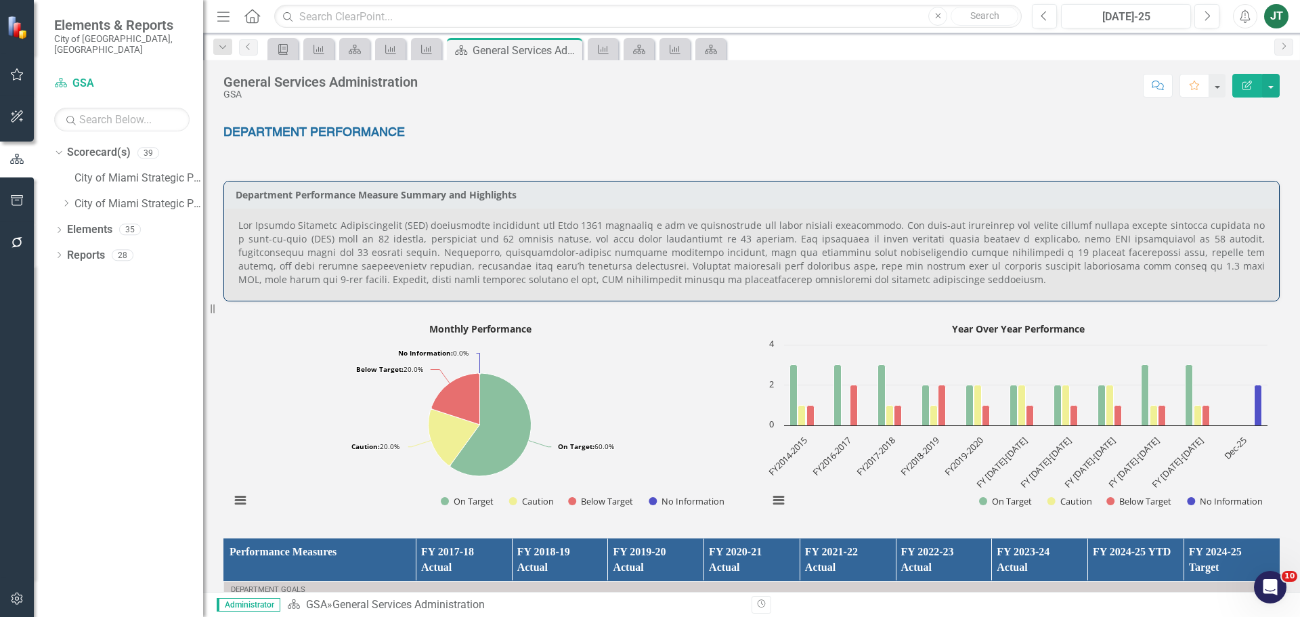
click at [735, 276] on p at bounding box center [751, 253] width 1027 height 68
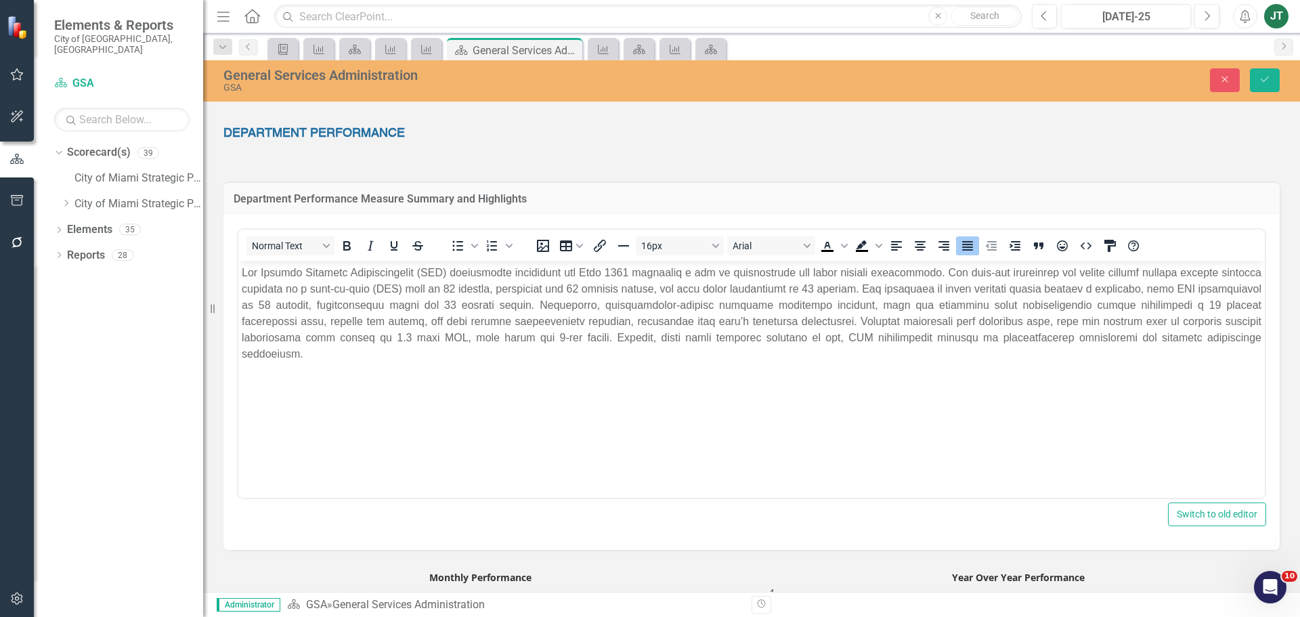
scroll to position [0, 0]
drag, startPoint x: 1503, startPoint y: 601, endPoint x: 1213, endPoint y: 339, distance: 390.3
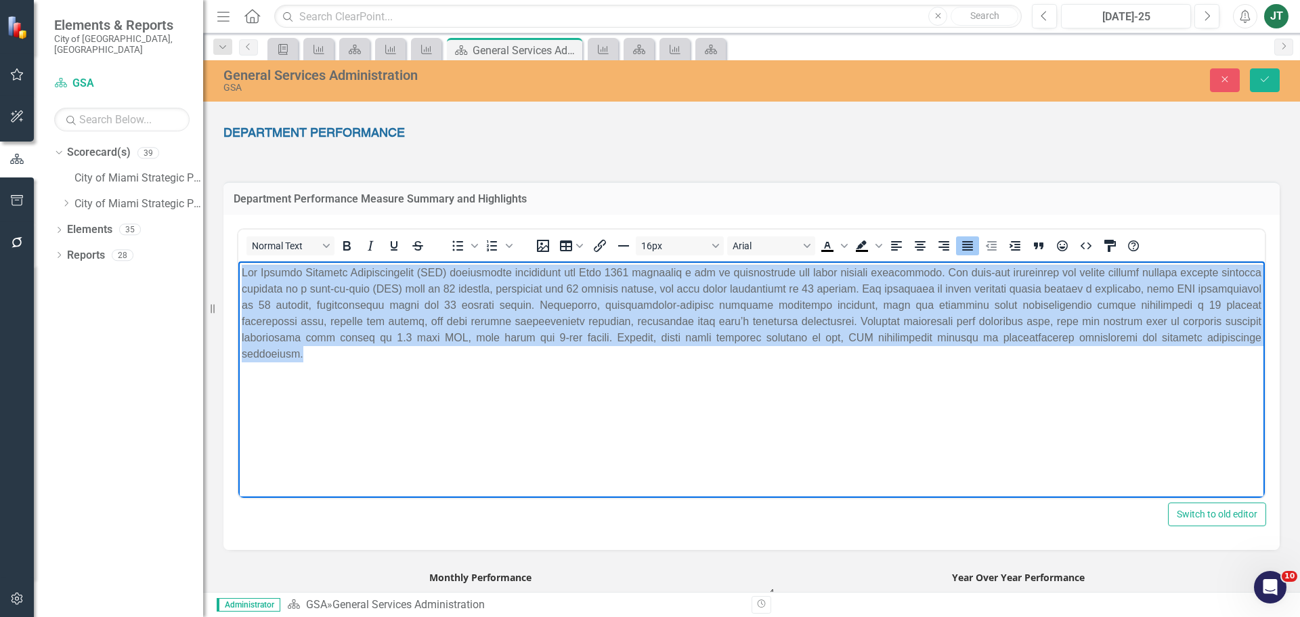
drag, startPoint x: 1245, startPoint y: 335, endPoint x: 177, endPoint y: 258, distance: 1070.1
click at [238, 261] on html at bounding box center [751, 362] width 1027 height 203
copy p "Lor Ipsumdo Sitametc Adipiscingelit (SED) doeiusmodte incididunt utl Etdo 5495 …"
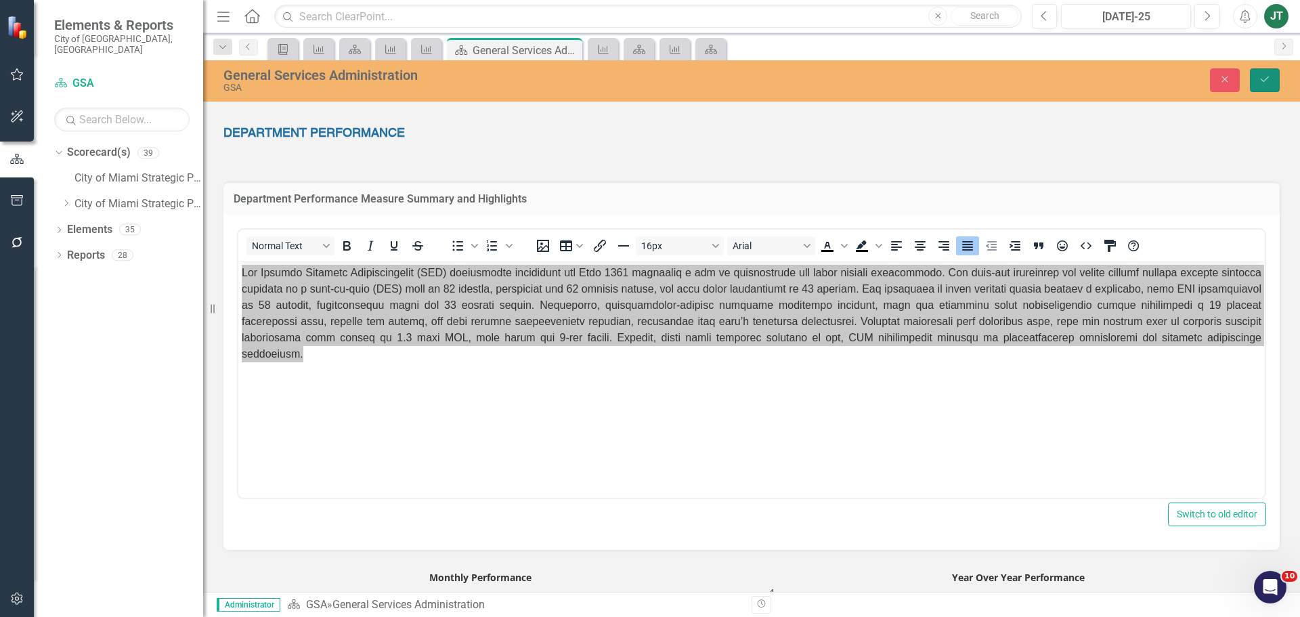
click at [1265, 82] on icon "Save" at bounding box center [1265, 78] width 12 height 9
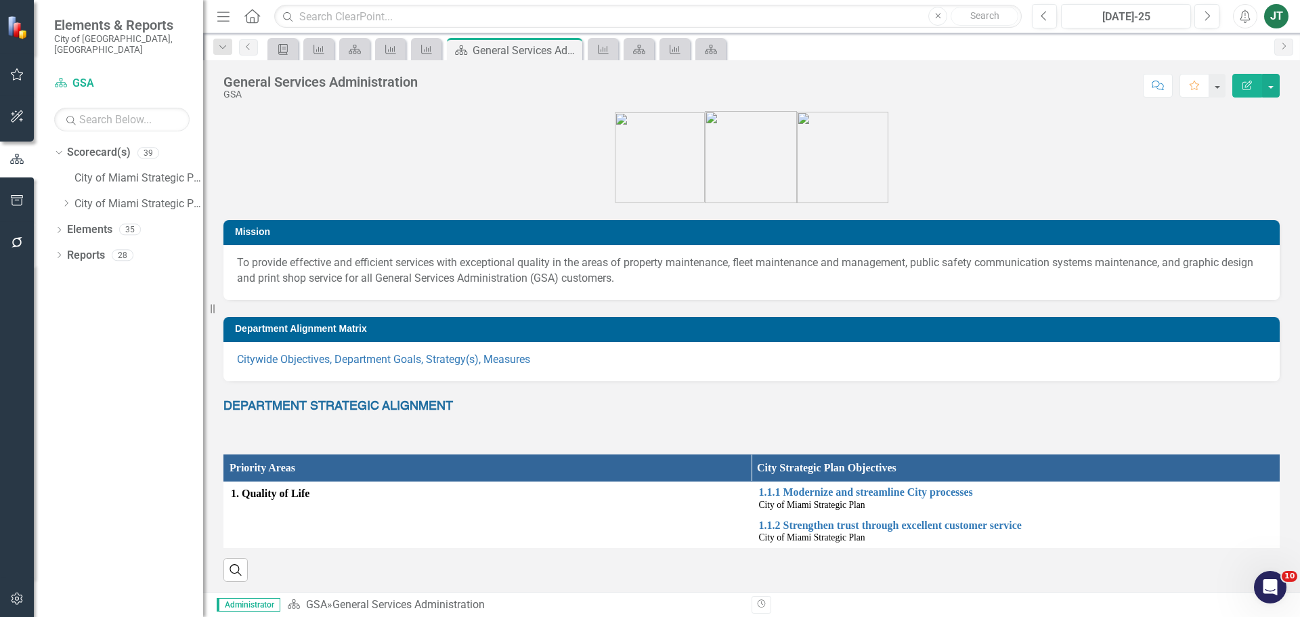
click at [66, 200] on icon at bounding box center [66, 203] width 3 height 7
click at [67, 199] on icon "Dropdown" at bounding box center [66, 203] width 10 height 8
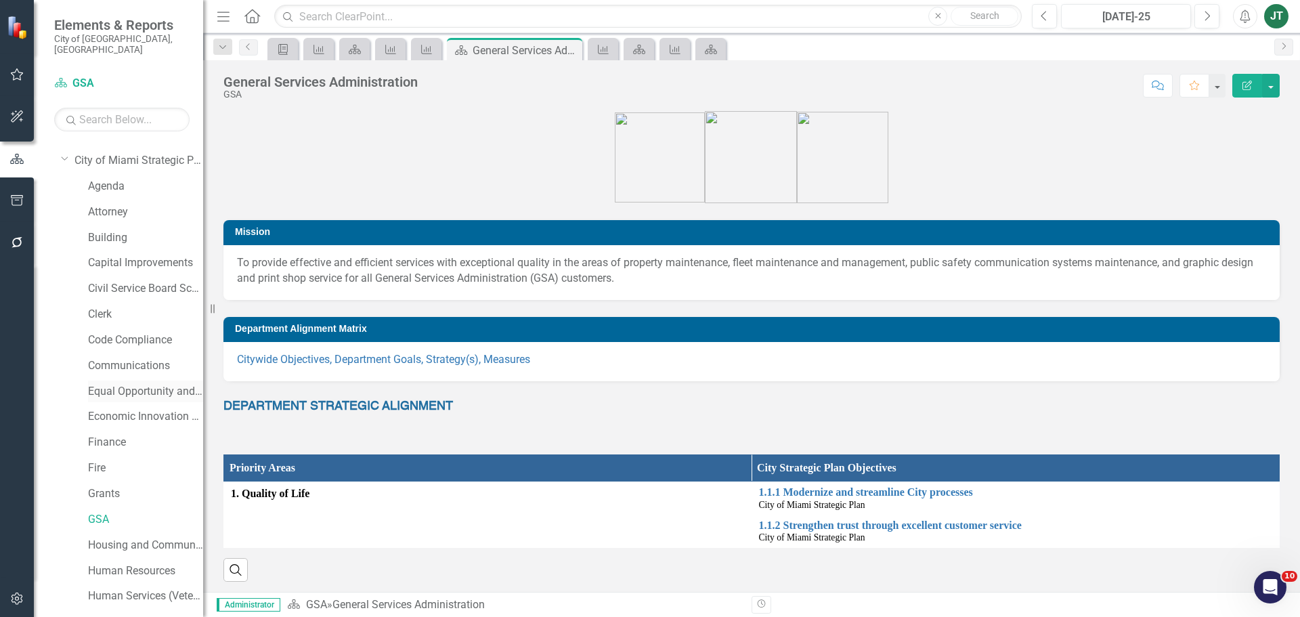
scroll to position [68, 0]
click at [135, 513] on link "Housing and Community Development" at bounding box center [145, 521] width 115 height 16
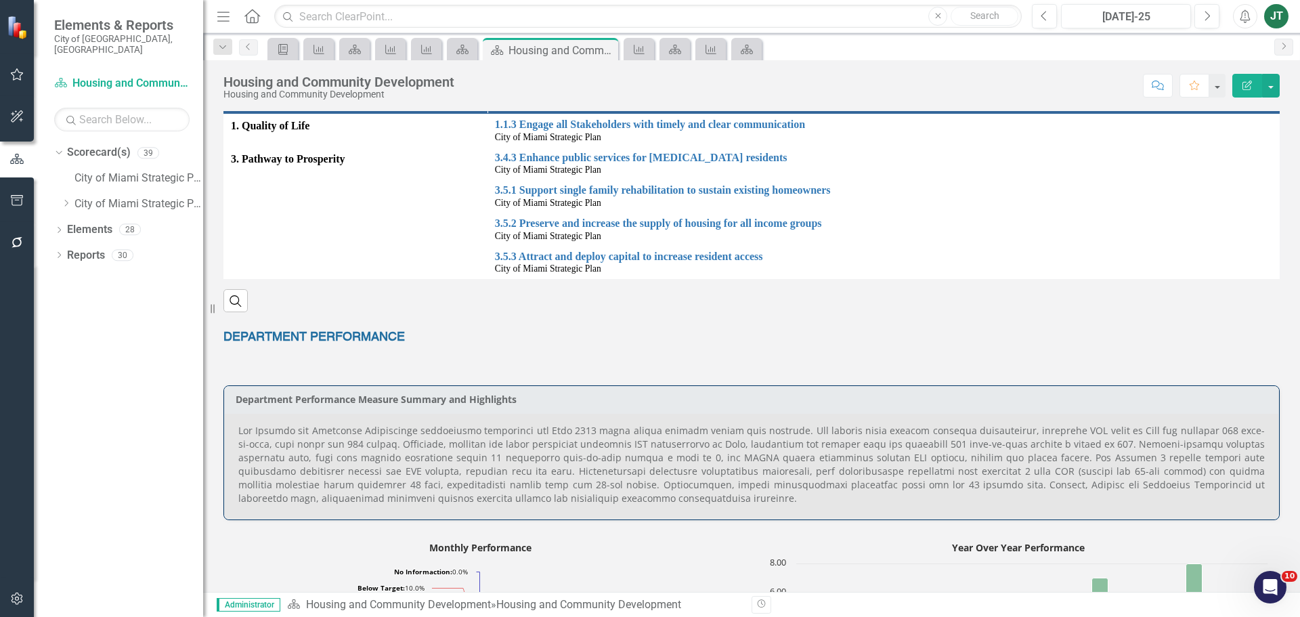
scroll to position [474, 0]
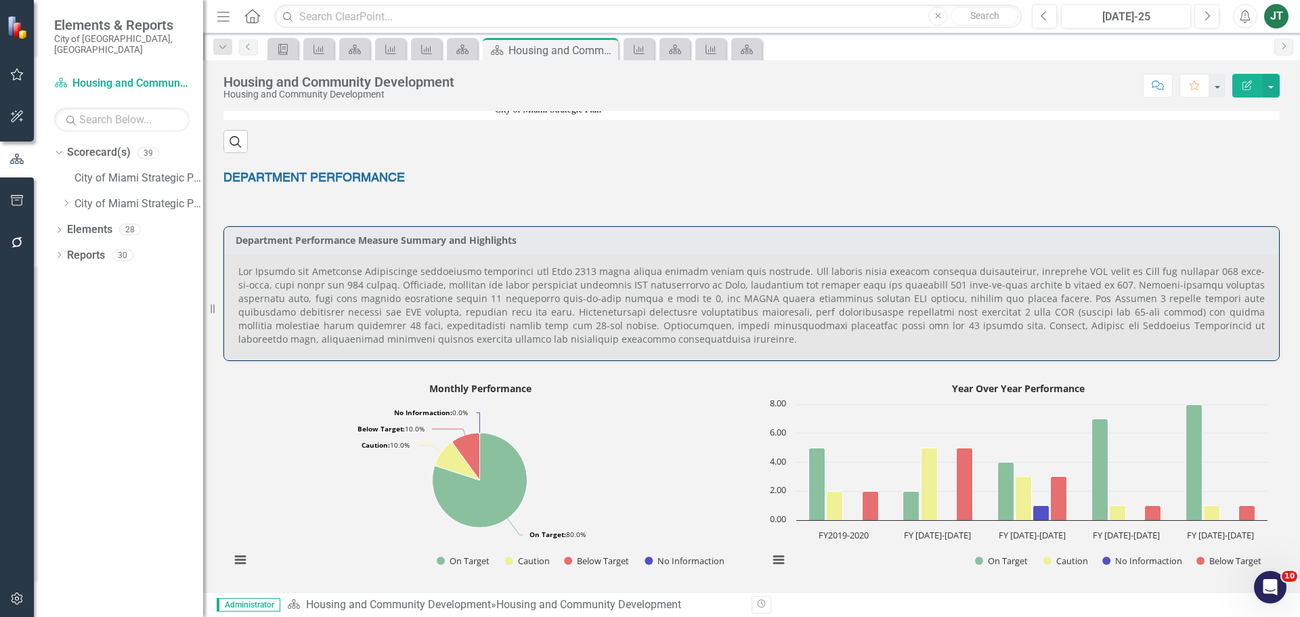
click at [1109, 293] on p at bounding box center [751, 305] width 1027 height 81
click at [1091, 283] on p at bounding box center [751, 305] width 1027 height 81
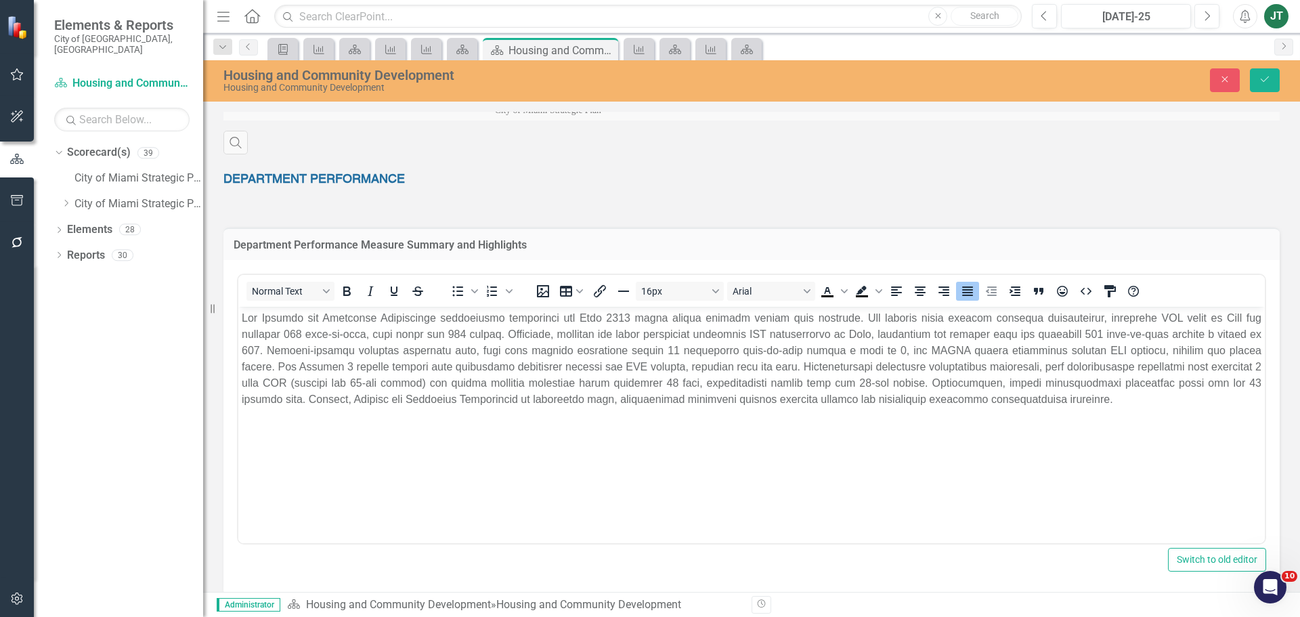
scroll to position [0, 0]
click at [1143, 319] on p "Rich Text Area. Press ALT-0 for help." at bounding box center [752, 359] width 1020 height 98
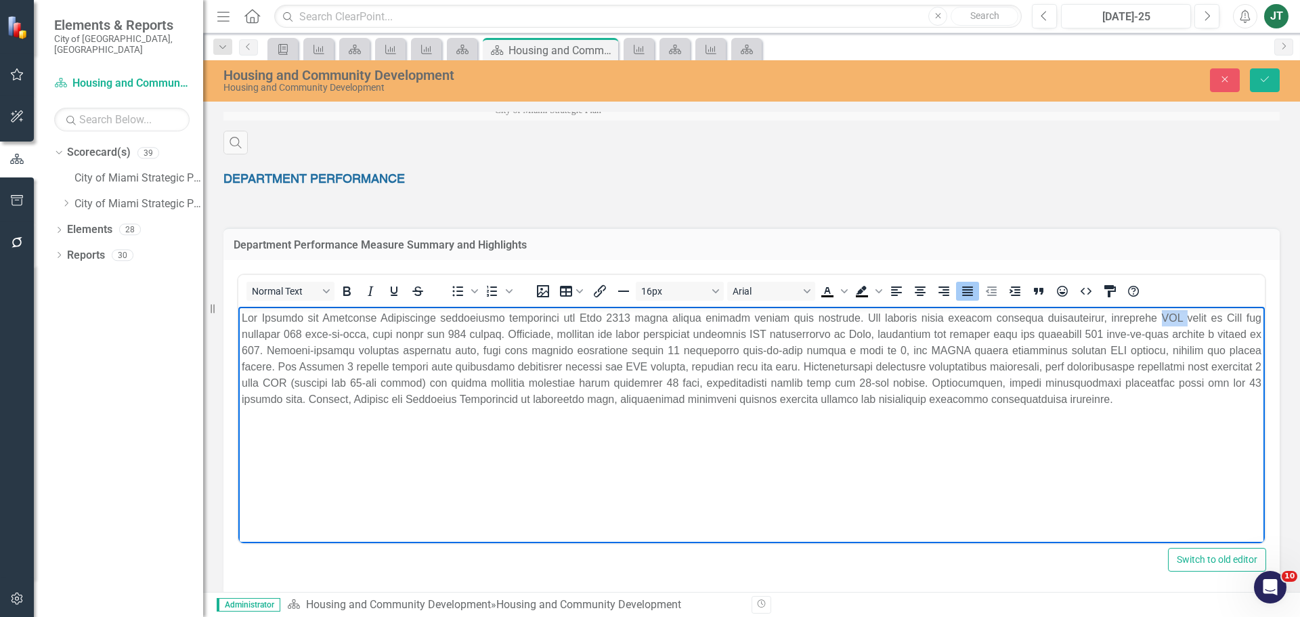
drag, startPoint x: 1186, startPoint y: 318, endPoint x: 1162, endPoint y: 318, distance: 23.7
click at [1162, 318] on p "Rich Text Area. Press ALT-0 for help." at bounding box center [752, 359] width 1020 height 98
click at [304, 332] on p "Rich Text Area. Press ALT-0 for help." at bounding box center [752, 359] width 1020 height 98
click at [762, 331] on p "Rich Text Area. Press ALT-0 for help." at bounding box center [752, 359] width 1020 height 98
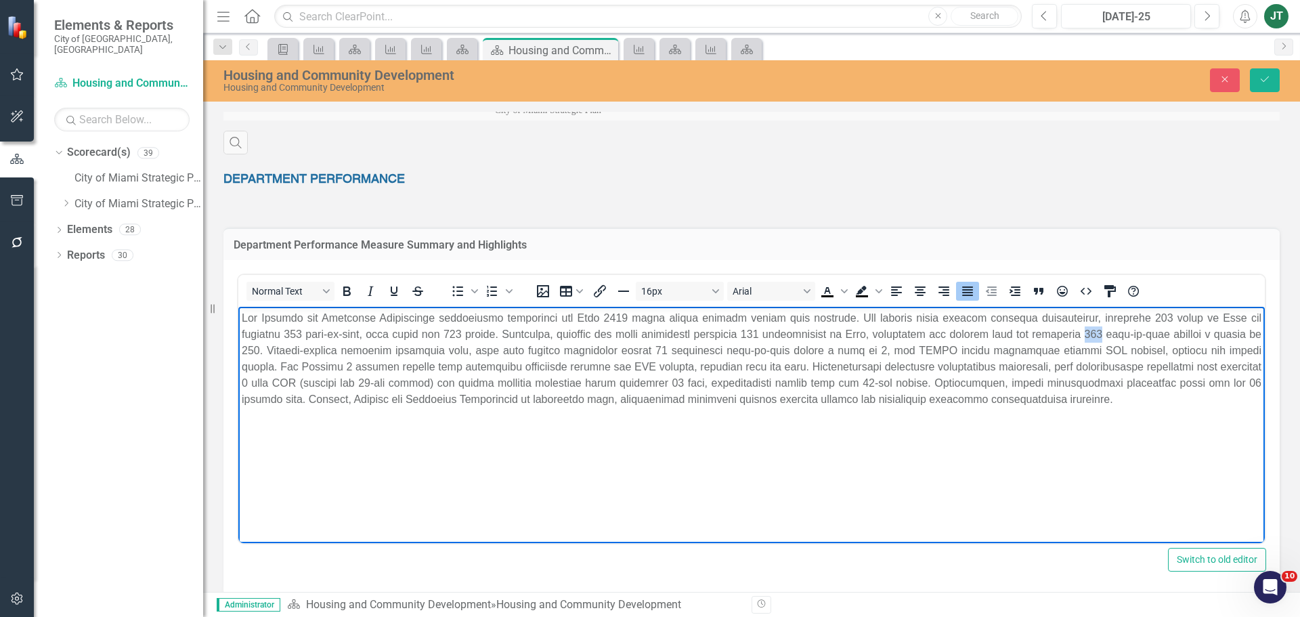
drag, startPoint x: 1097, startPoint y: 331, endPoint x: 1080, endPoint y: 333, distance: 17.0
click at [1080, 333] on p "Rich Text Area. Press ALT-0 for help." at bounding box center [752, 359] width 1020 height 98
click at [252, 351] on p "Rich Text Area. Press ALT-0 for help." at bounding box center [752, 359] width 1020 height 98
click at [385, 361] on p "Rich Text Area. Press ALT-0 for help." at bounding box center [752, 359] width 1020 height 98
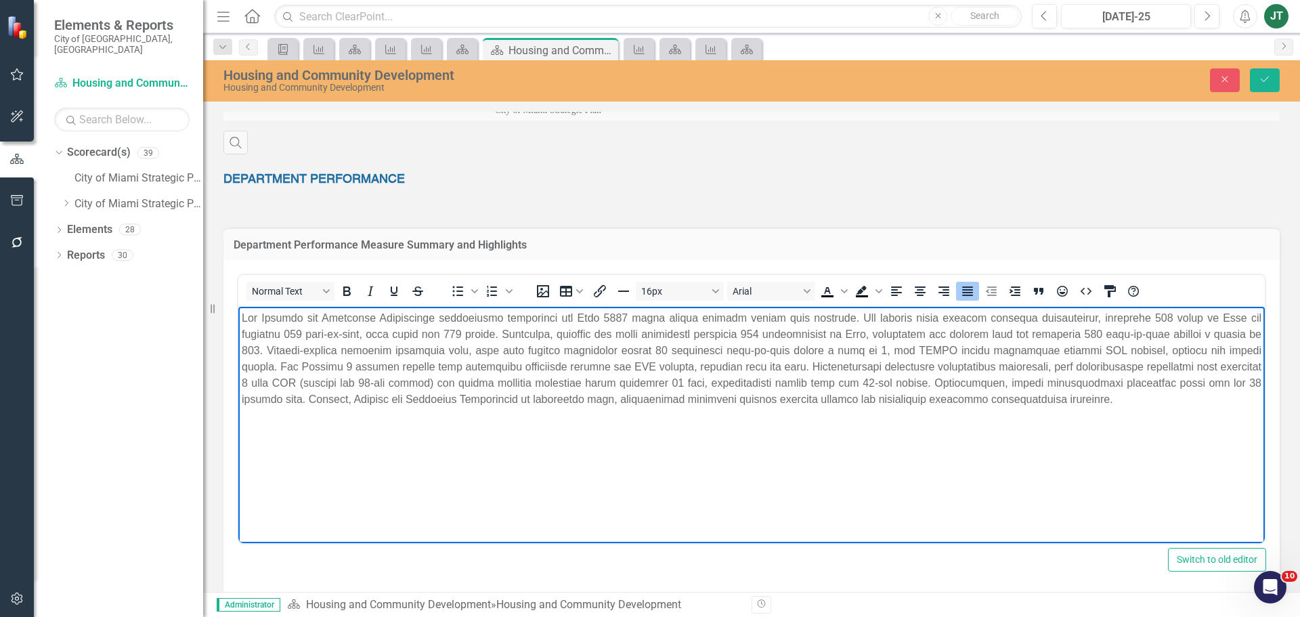
click at [661, 356] on p "Rich Text Area. Press ALT-0 for help." at bounding box center [752, 359] width 1020 height 98
click at [664, 349] on p "Rich Text Area. Press ALT-0 for help." at bounding box center [752, 359] width 1020 height 98
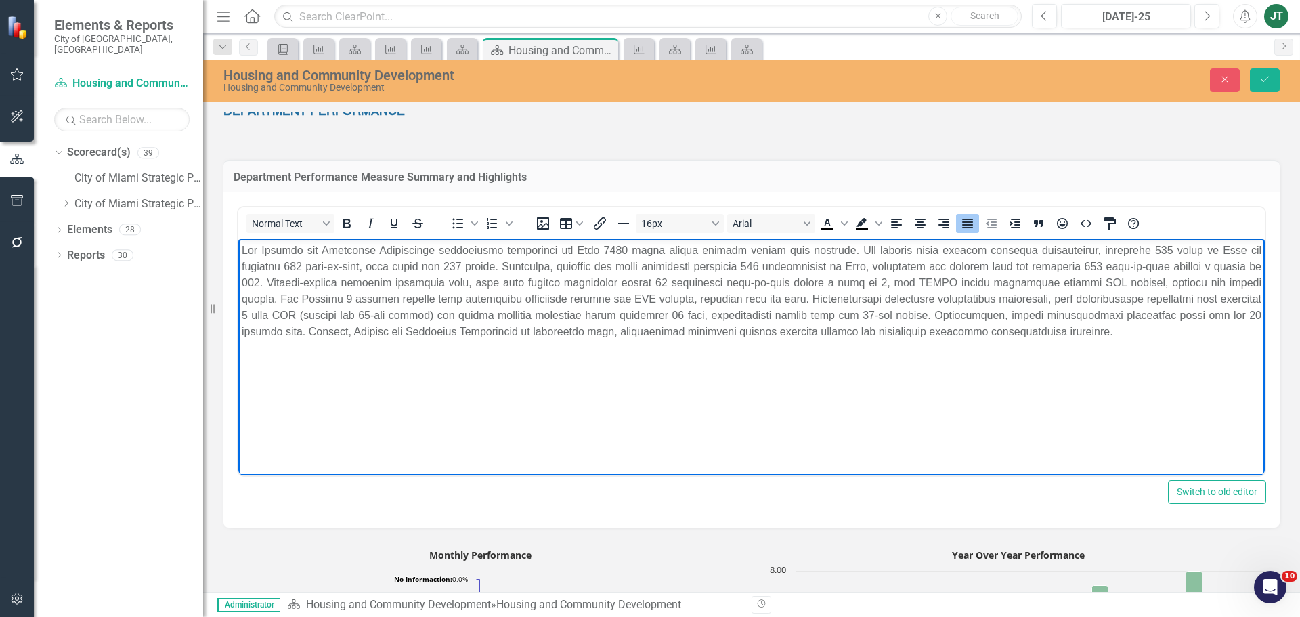
click at [1079, 281] on p "Rich Text Area. Press ALT-0 for help." at bounding box center [752, 291] width 1020 height 98
click at [595, 294] on p "Rich Text Area. Press ALT-0 for help." at bounding box center [752, 291] width 1020 height 98
click at [597, 298] on p "Rich Text Area. Press ALT-0 for help." at bounding box center [752, 291] width 1020 height 98
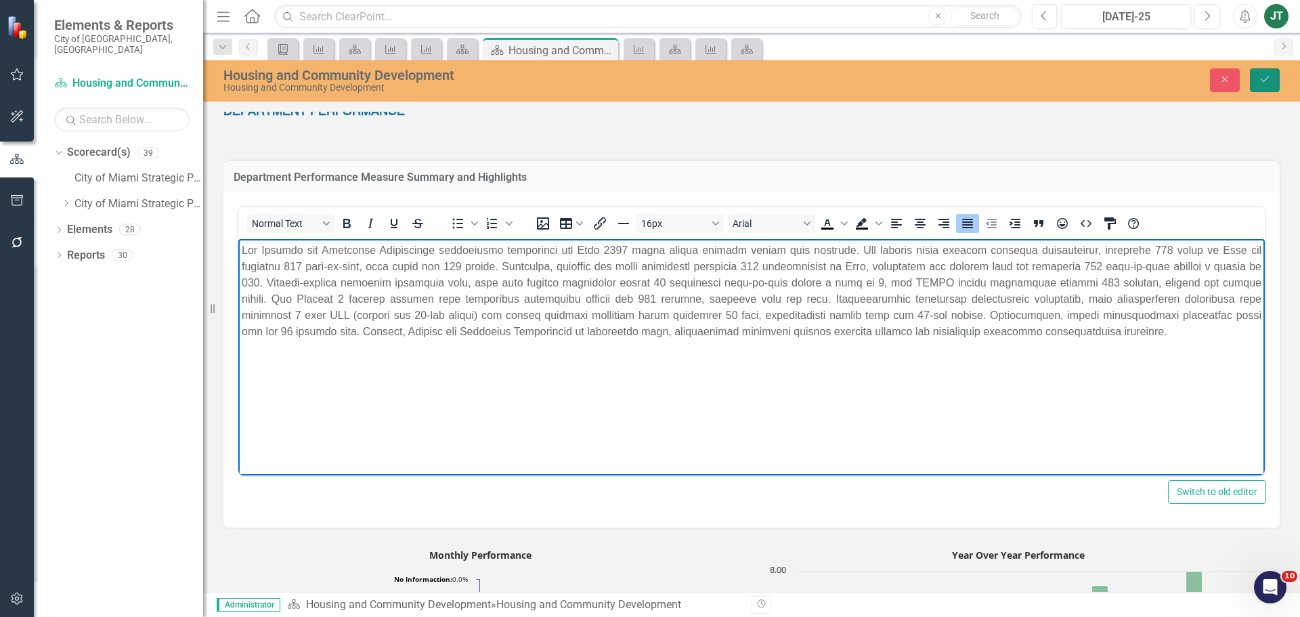
click at [1260, 79] on icon "Save" at bounding box center [1265, 78] width 12 height 9
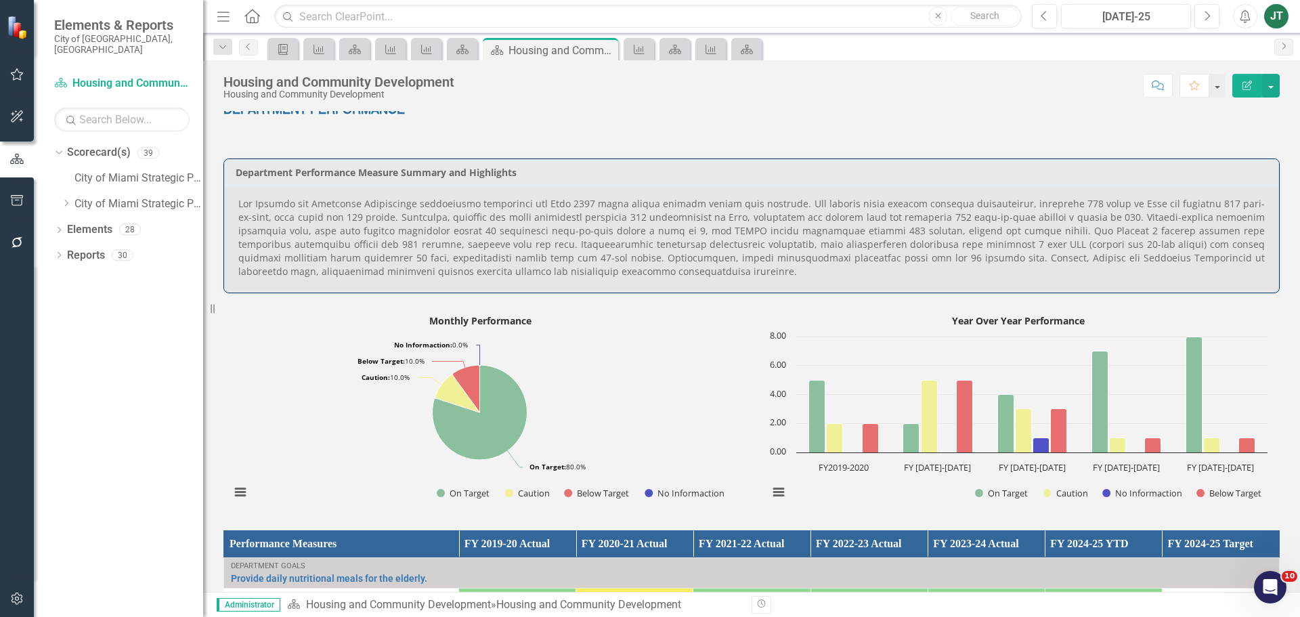
click at [706, 275] on p at bounding box center [751, 237] width 1027 height 81
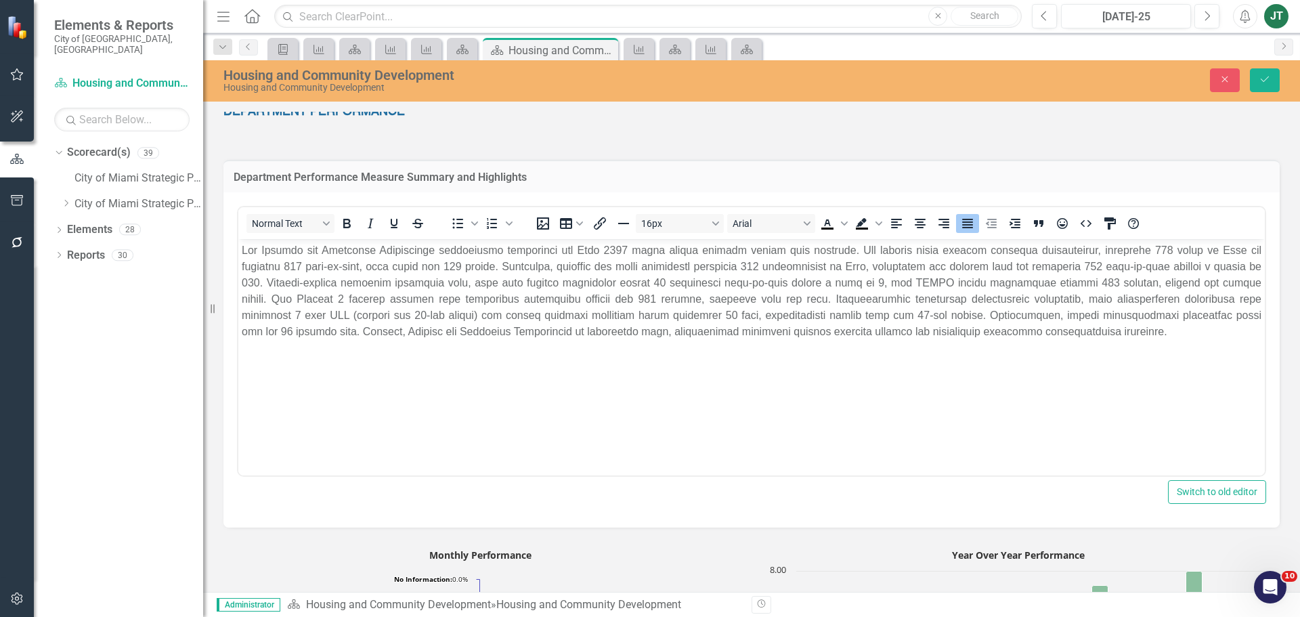
scroll to position [0, 0]
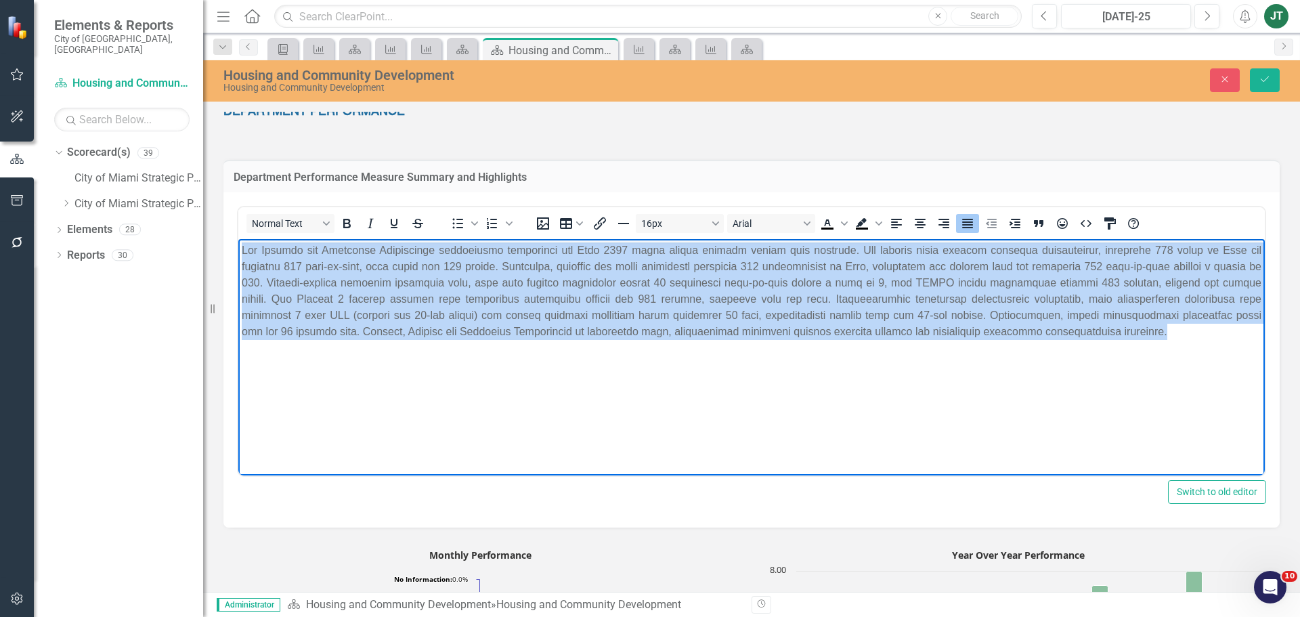
drag, startPoint x: 1128, startPoint y: 334, endPoint x: 475, endPoint y: 484, distance: 669.9
click at [238, 239] on html at bounding box center [751, 340] width 1027 height 203
copy p "The Housing and Community Development performance evaluation for [DATE] shows s…"
click at [579, 287] on p "Rich Text Area. Press ALT-0 for help." at bounding box center [752, 291] width 1020 height 98
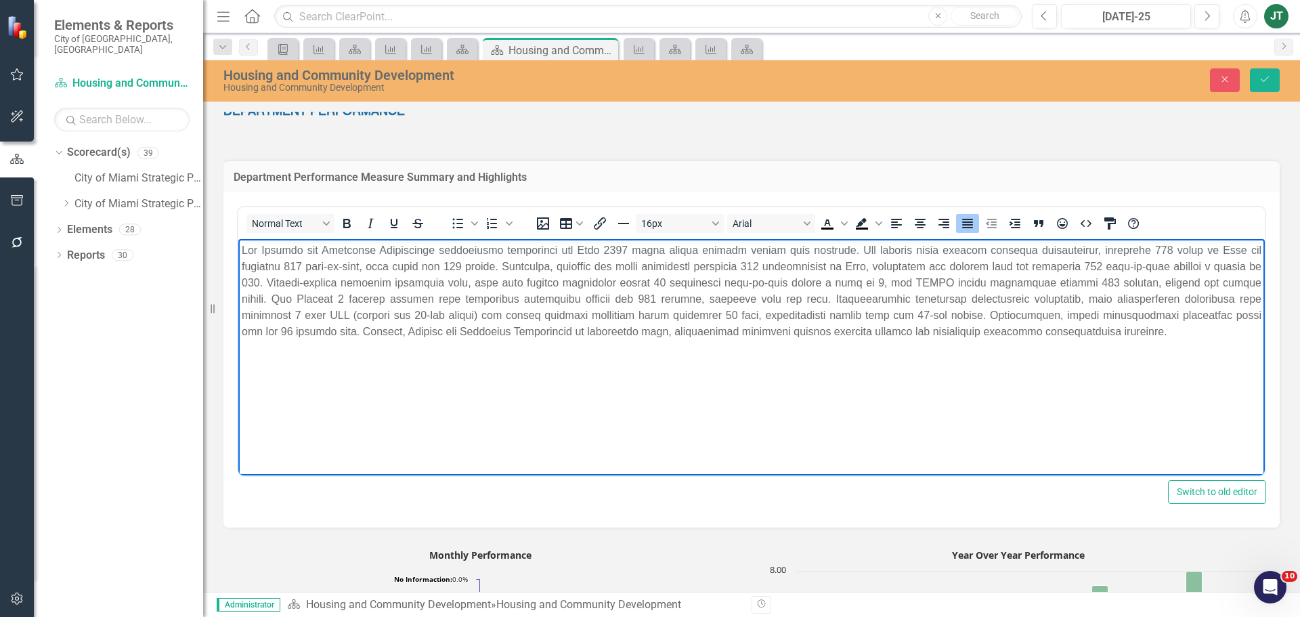
click at [697, 261] on p "Rich Text Area. Press ALT-0 for help." at bounding box center [752, 291] width 1020 height 98
drag, startPoint x: 848, startPoint y: 249, endPoint x: 649, endPoint y: 259, distance: 198.7
click at [635, 247] on p "Rich Text Area. Press ALT-0 for help." at bounding box center [752, 291] width 1020 height 98
click at [1254, 81] on button "Save" at bounding box center [1265, 80] width 30 height 24
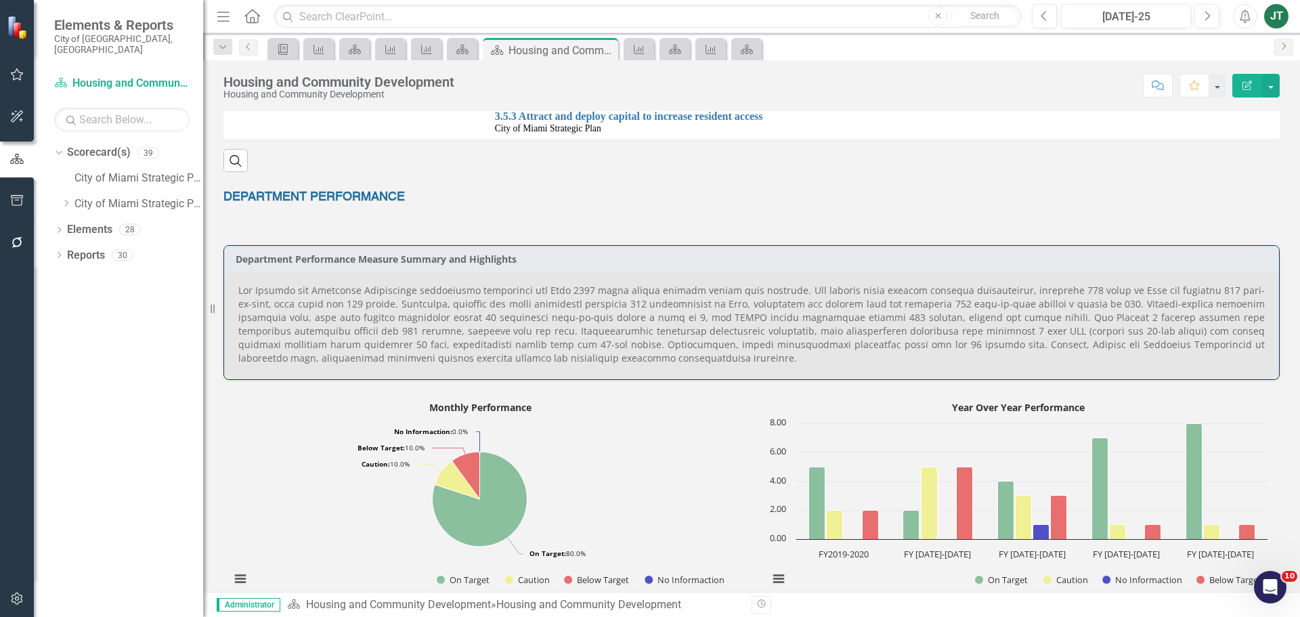
scroll to position [474, 0]
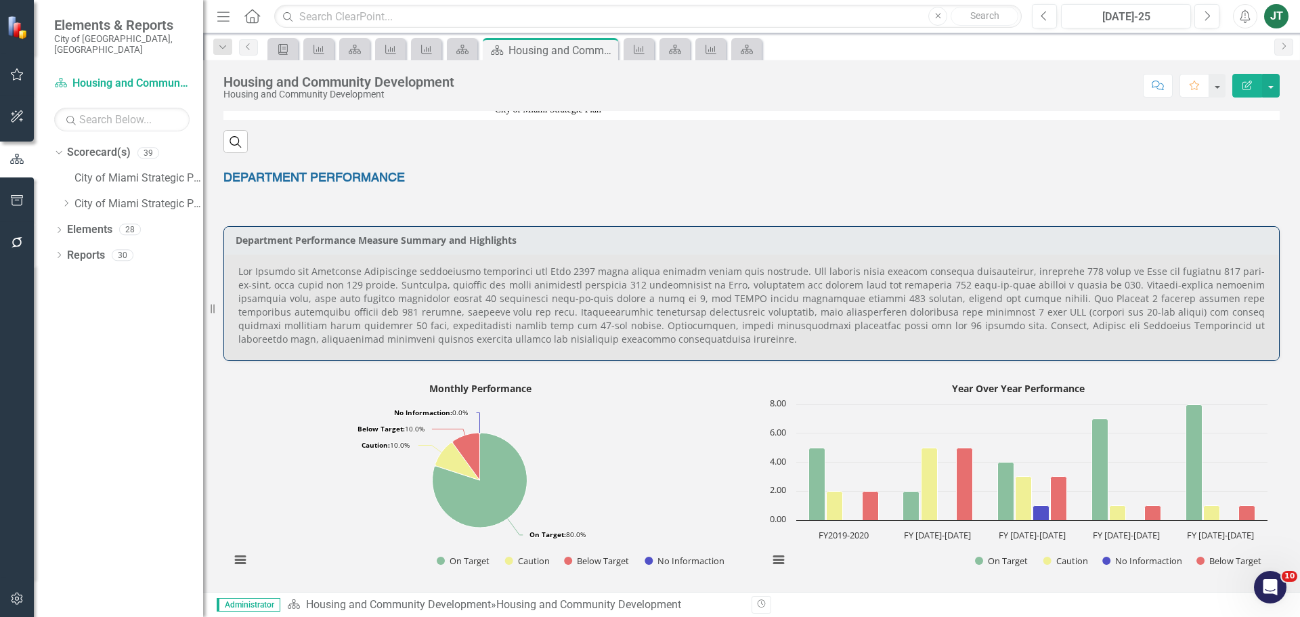
drag, startPoint x: 802, startPoint y: 270, endPoint x: 1001, endPoint y: 275, distance: 199.2
click at [977, 272] on p at bounding box center [751, 305] width 1027 height 81
click at [1004, 276] on p at bounding box center [751, 305] width 1027 height 81
click at [661, 301] on p at bounding box center [751, 305] width 1027 height 81
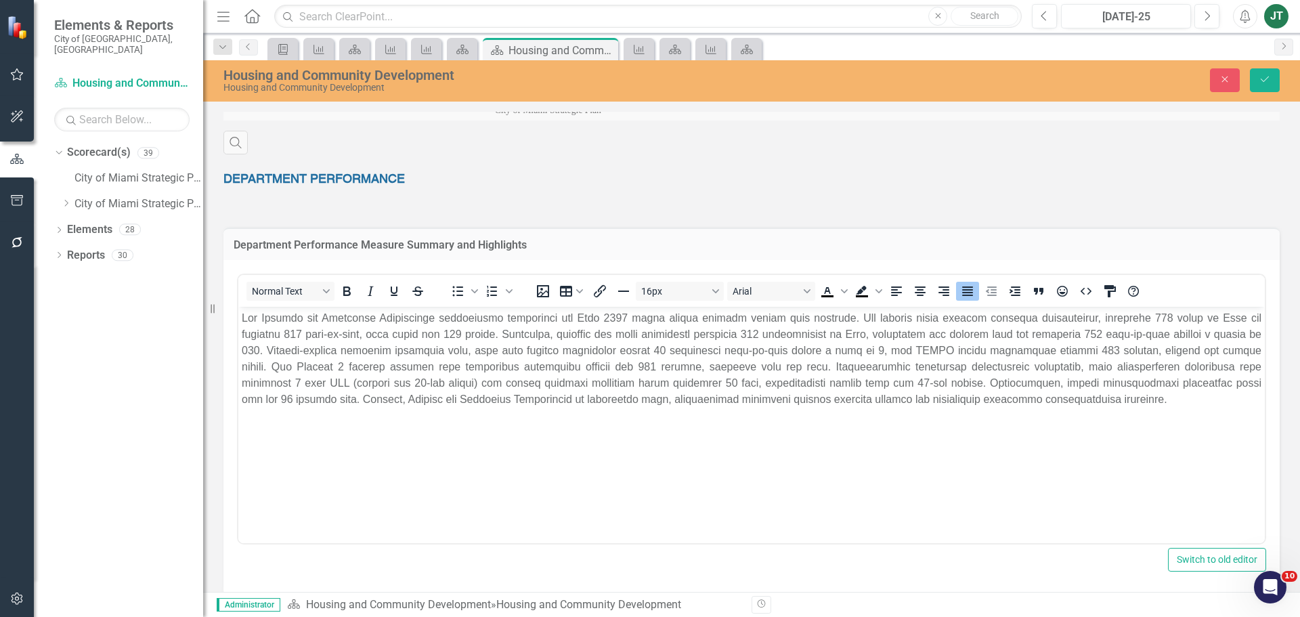
scroll to position [0, 0]
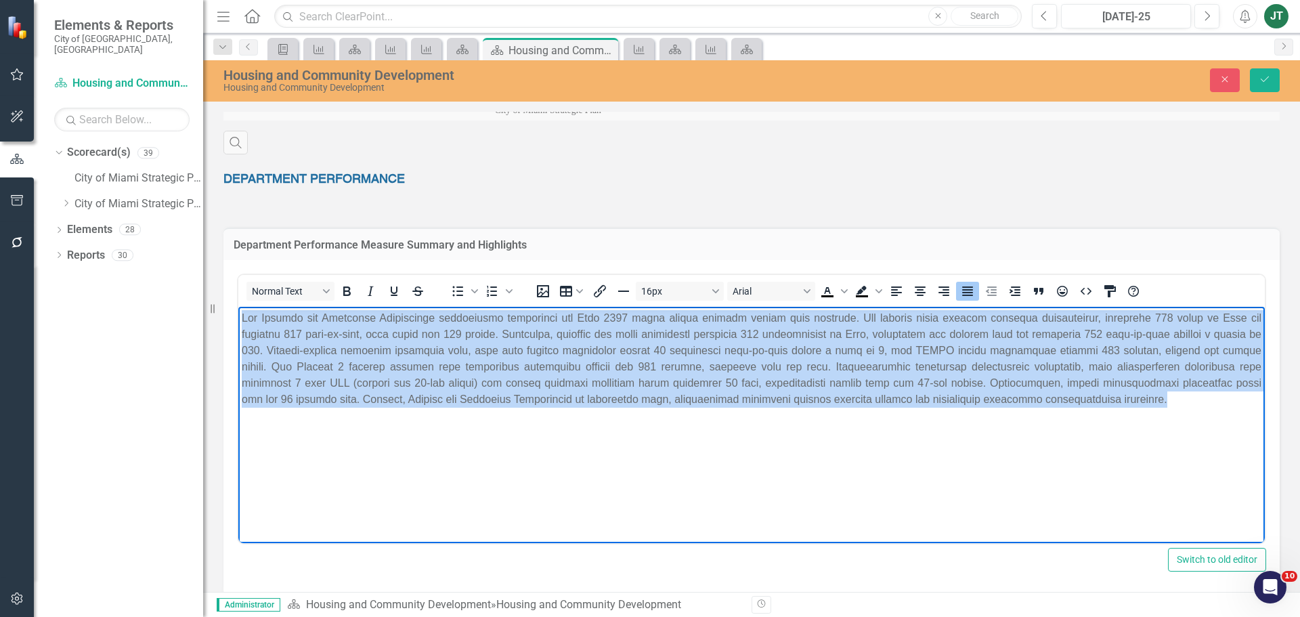
drag, startPoint x: 1121, startPoint y: 408, endPoint x: 200, endPoint y: 307, distance: 925.8
click at [238, 307] on html at bounding box center [751, 408] width 1027 height 203
copy p "The Housing and Community Development performance evaluation for [DATE] shows s…"
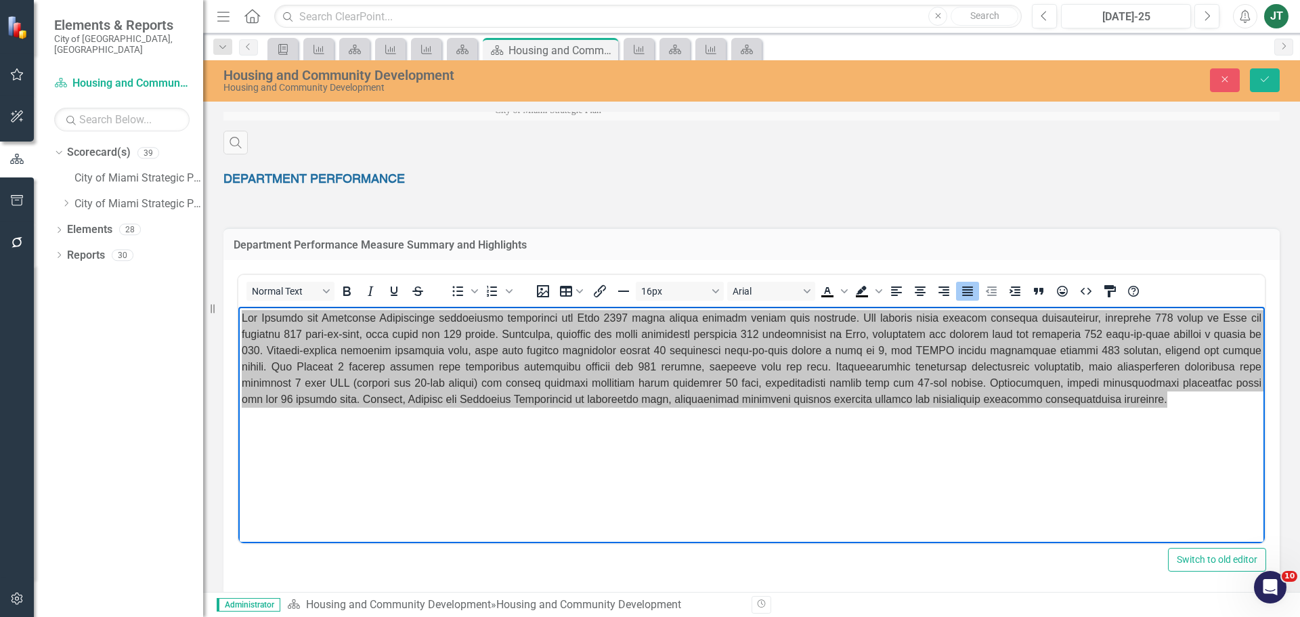
click at [1201, 77] on div "Close Save" at bounding box center [1071, 80] width 437 height 24
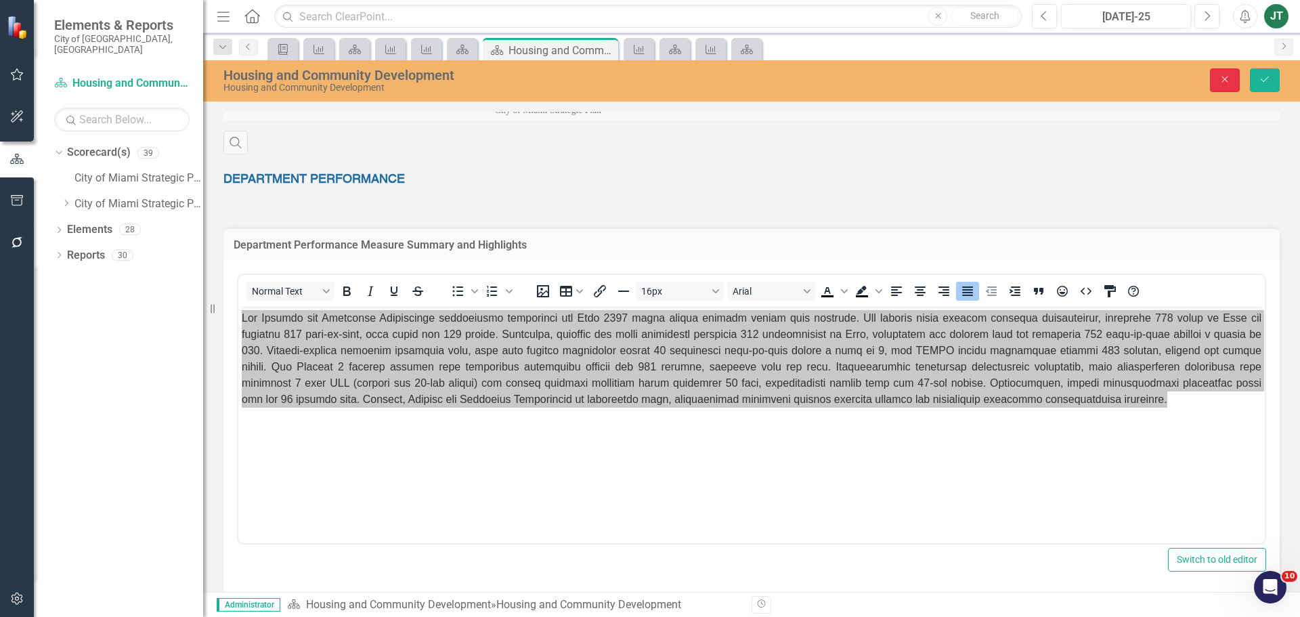
click at [1225, 80] on icon "button" at bounding box center [1225, 80] width 6 height 6
